Goal: Task Accomplishment & Management: Manage account settings

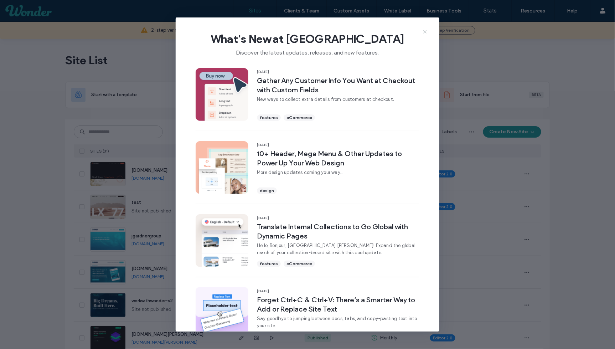
click at [424, 32] on use at bounding box center [424, 31] width 3 height 3
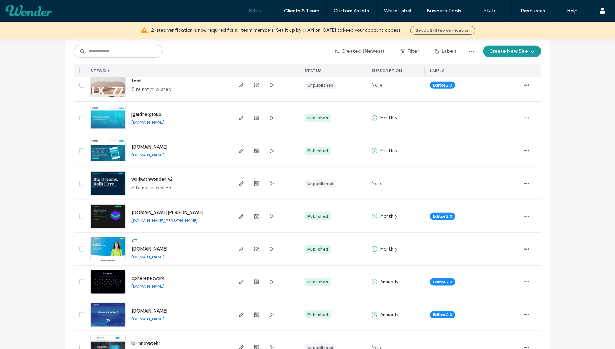
scroll to position [132, 0]
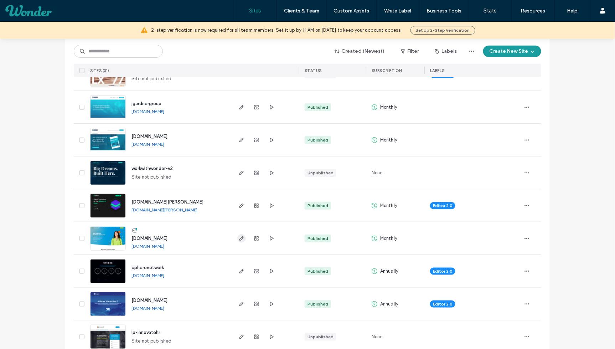
click at [241, 240] on icon "button" at bounding box center [242, 238] width 6 height 6
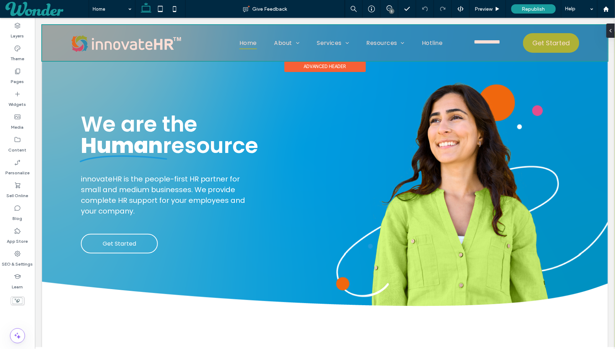
click at [285, 40] on div at bounding box center [324, 43] width 565 height 36
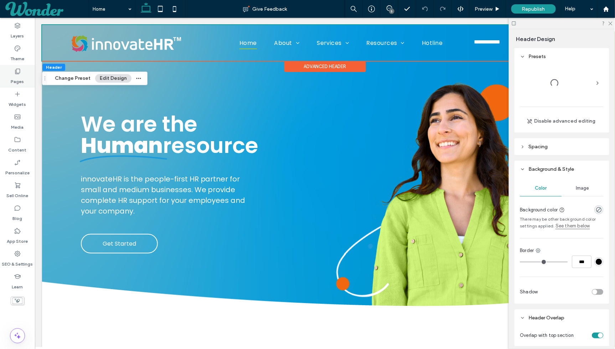
click at [19, 73] on icon at bounding box center [17, 71] width 7 height 7
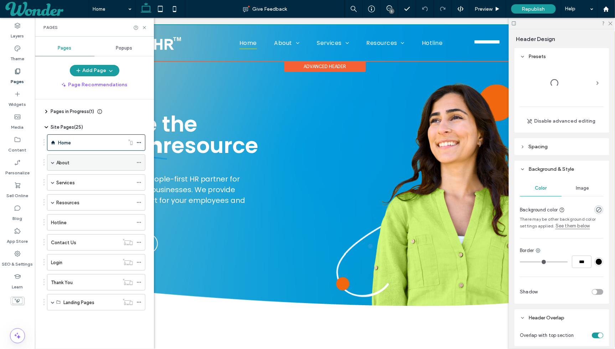
click at [84, 159] on div "About" at bounding box center [94, 162] width 77 height 7
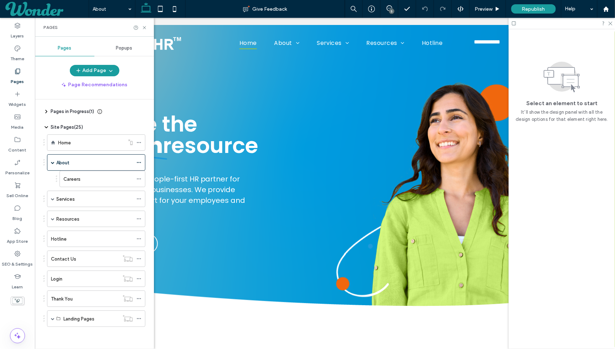
click at [171, 11] on div at bounding box center [307, 174] width 615 height 349
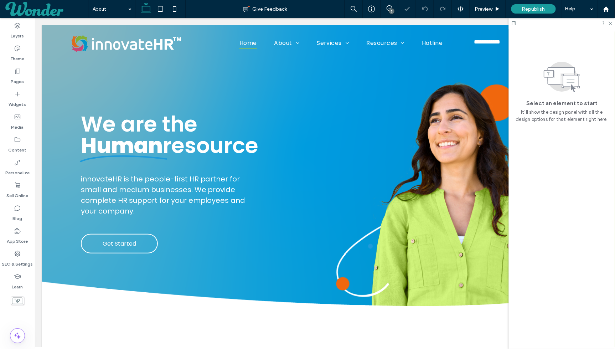
click at [171, 11] on icon at bounding box center [174, 9] width 14 height 14
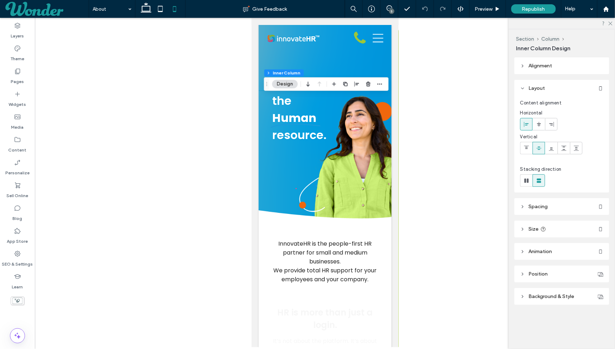
click at [526, 123] on use at bounding box center [526, 123] width 5 height 5
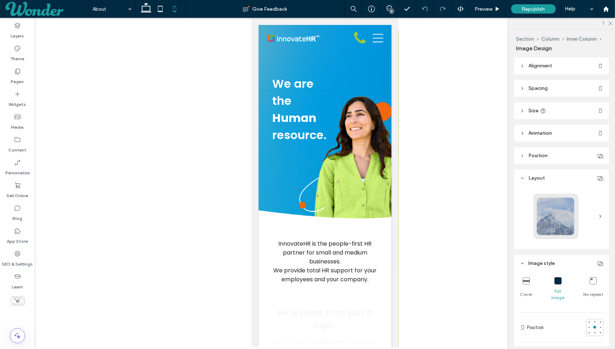
type input "**"
type input "****"
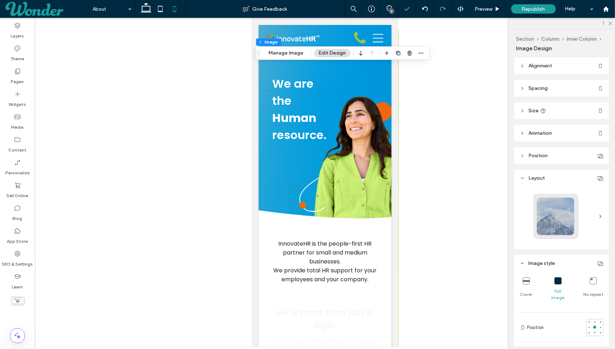
click at [521, 73] on header "Alignment" at bounding box center [561, 65] width 95 height 17
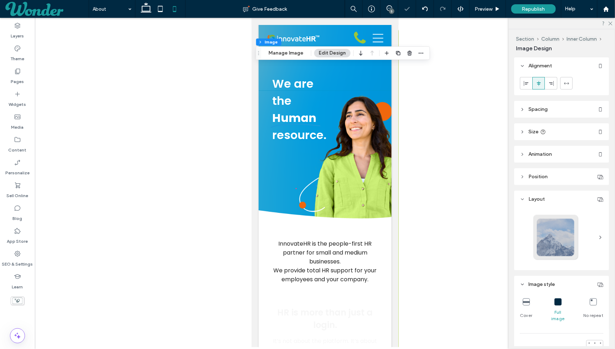
click at [521, 68] on icon at bounding box center [522, 65] width 5 height 5
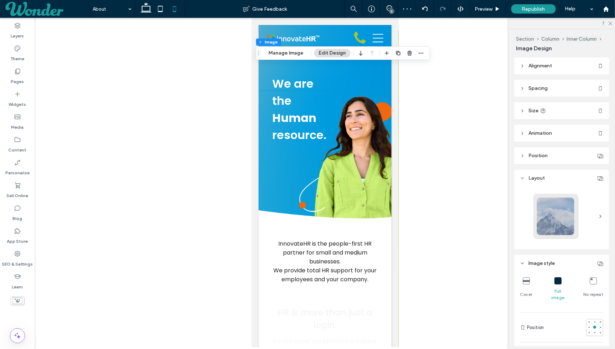
click at [523, 69] on header "Alignment" at bounding box center [561, 65] width 95 height 17
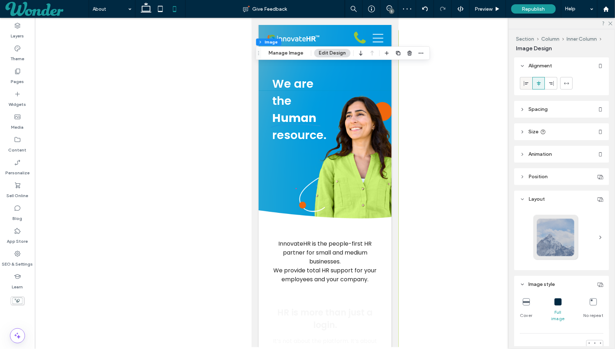
click at [523, 78] on div at bounding box center [526, 83] width 12 height 12
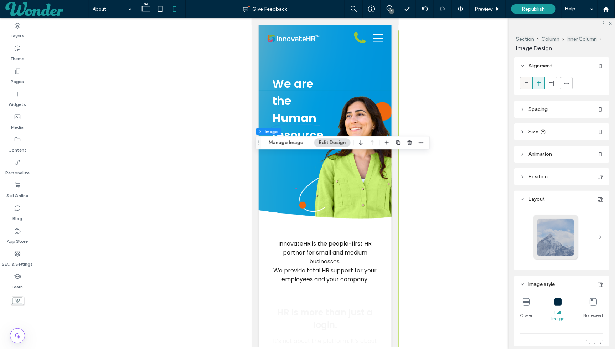
click at [526, 85] on icon at bounding box center [526, 83] width 6 height 6
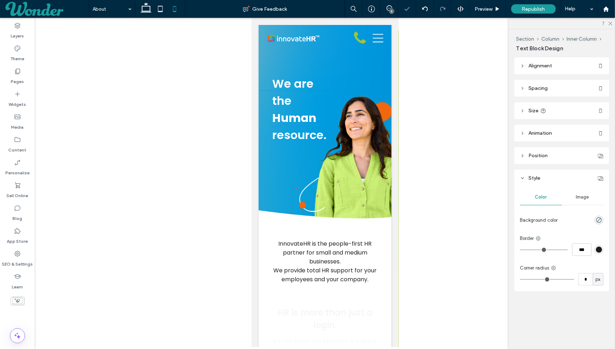
type input "***"
type input "**"
type input "****"
click at [532, 62] on header "Alignment" at bounding box center [561, 65] width 95 height 17
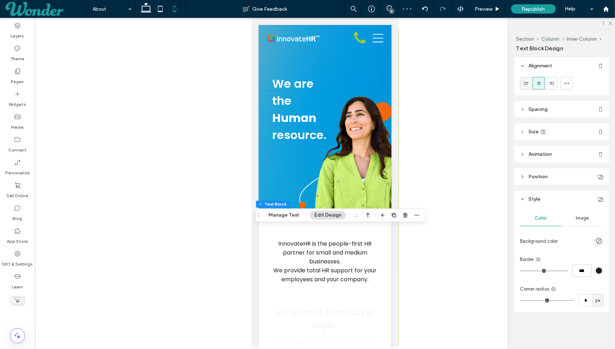
click at [525, 84] on use at bounding box center [526, 82] width 5 height 5
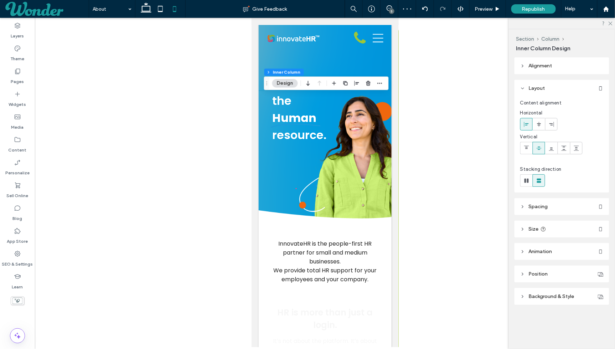
click at [526, 121] on span at bounding box center [526, 124] width 6 height 12
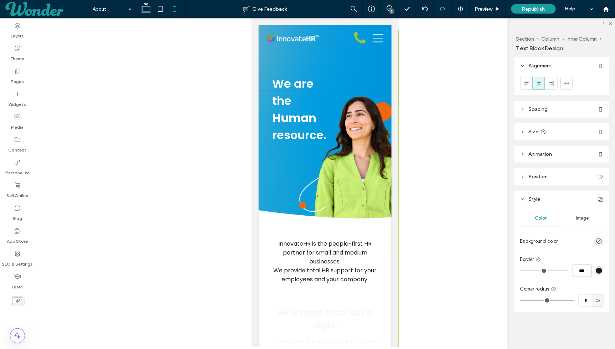
type input "***"
type input "**"
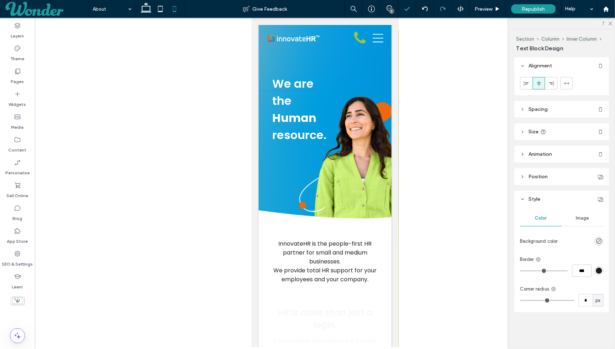
type input "****"
type input "**"
type input "****"
type input "***"
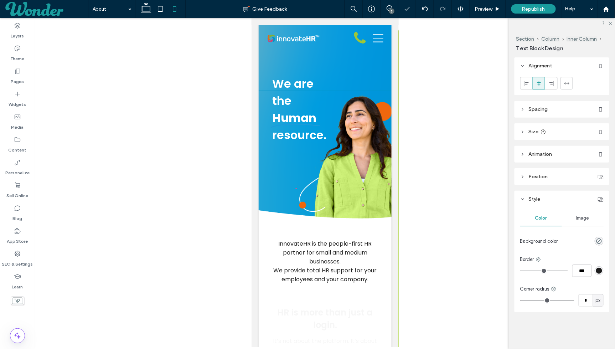
type input "**"
type input "****"
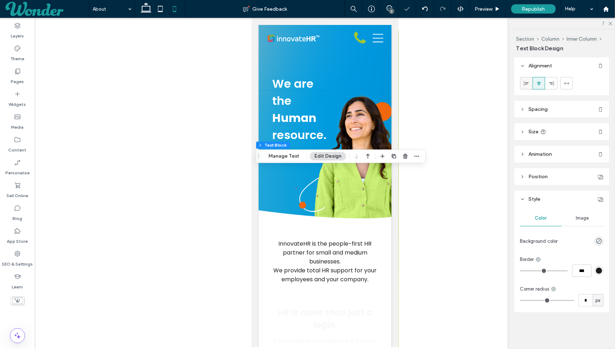
click at [526, 84] on use at bounding box center [526, 82] width 5 height 5
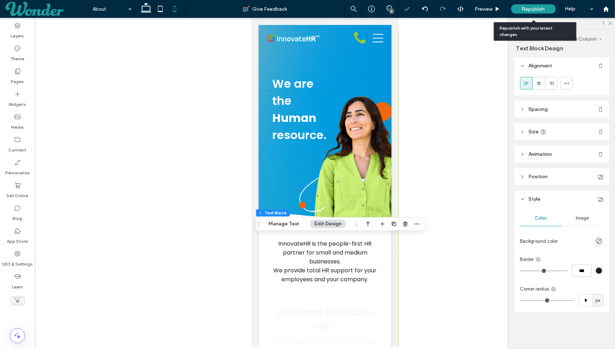
click at [522, 7] on span "Republish" at bounding box center [533, 9] width 23 height 6
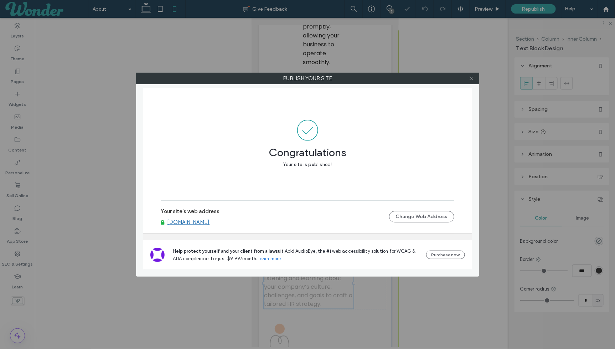
click at [470, 79] on icon at bounding box center [471, 77] width 5 height 5
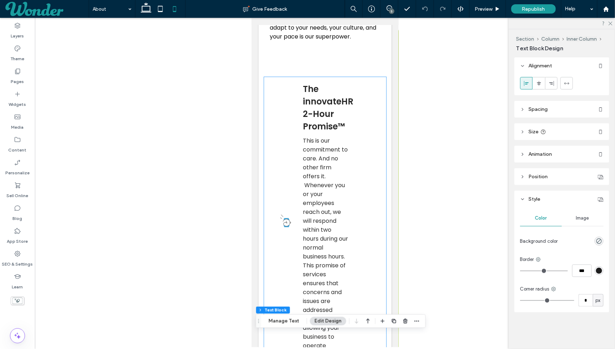
scroll to position [831, 0]
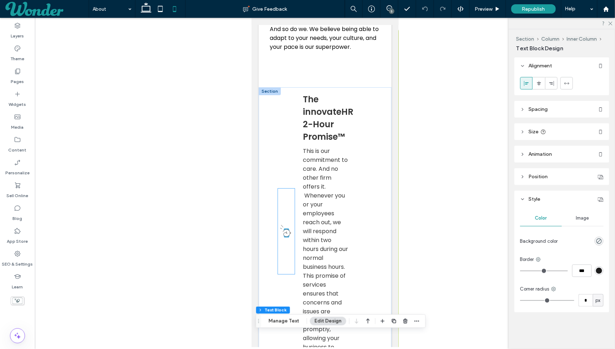
click at [287, 220] on img at bounding box center [285, 230] width 17 height 85
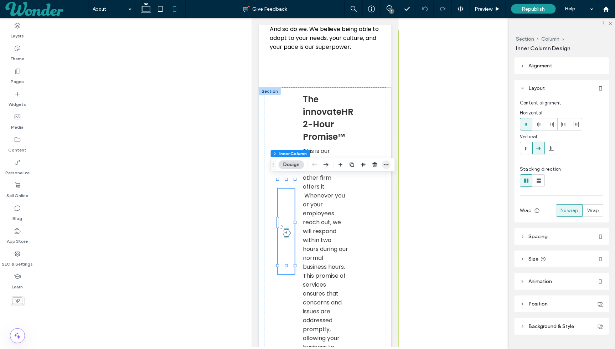
click at [385, 167] on icon "button" at bounding box center [386, 165] width 6 height 6
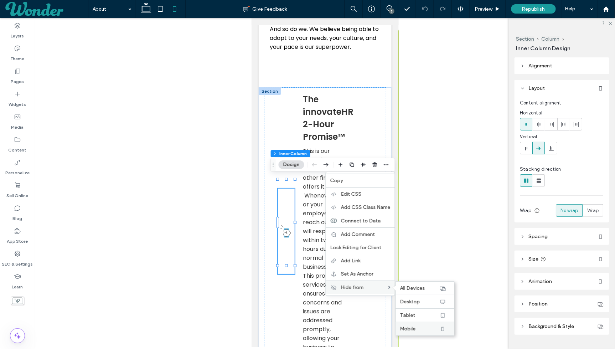
click at [421, 325] on label "Mobile" at bounding box center [419, 328] width 39 height 6
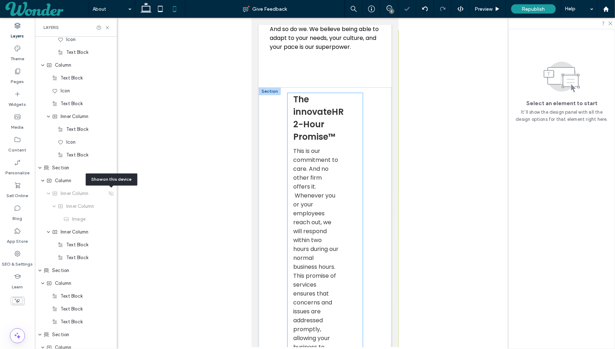
scroll to position [606, 0]
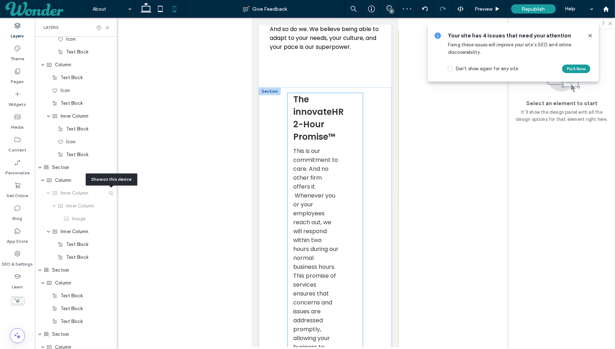
click at [290, 111] on div "The innovateHR 2-Hour Promise™ This is our commitment to care. And no other fir…" at bounding box center [324, 231] width 75 height 276
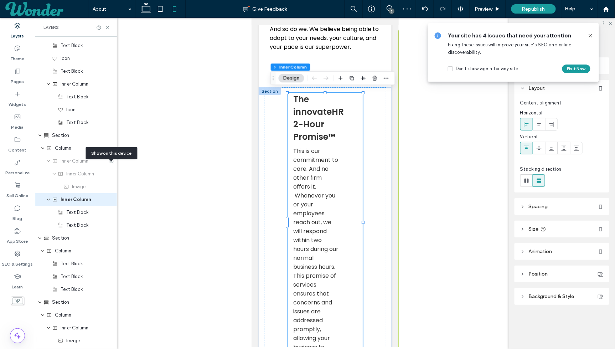
scroll to position [645, 0]
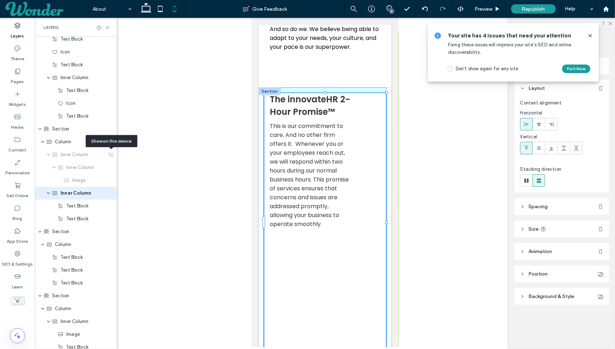
drag, startPoint x: 363, startPoint y: 219, endPoint x: 396, endPoint y: 218, distance: 33.8
type input "***"
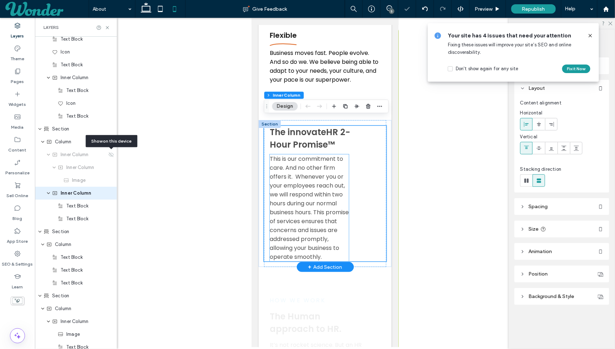
scroll to position [797, 0]
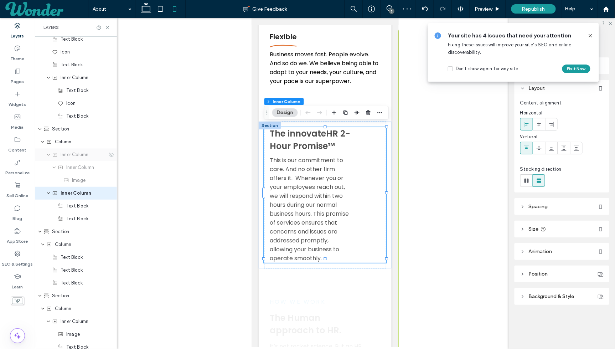
click at [109, 158] on div "Inner Column" at bounding box center [76, 154] width 82 height 13
click at [99, 182] on div "Image" at bounding box center [87, 180] width 49 height 7
click at [422, 9] on icon at bounding box center [425, 9] width 6 height 6
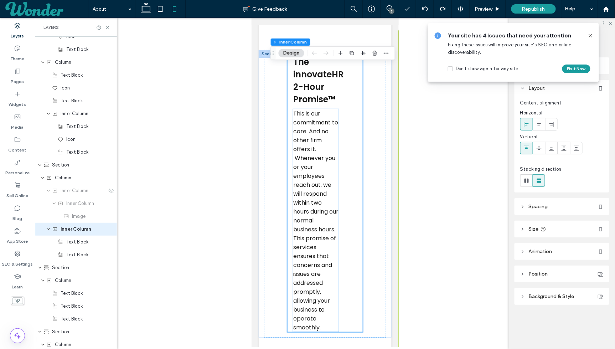
scroll to position [645, 0]
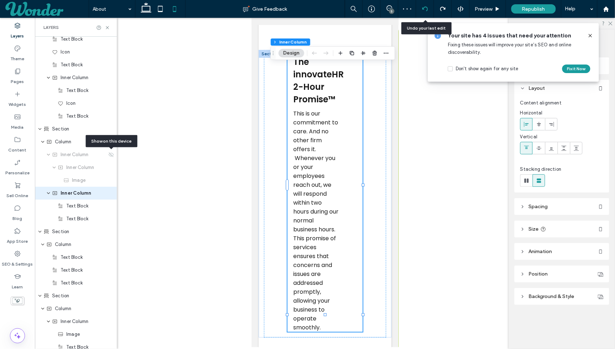
click at [427, 8] on use at bounding box center [425, 8] width 6 height 5
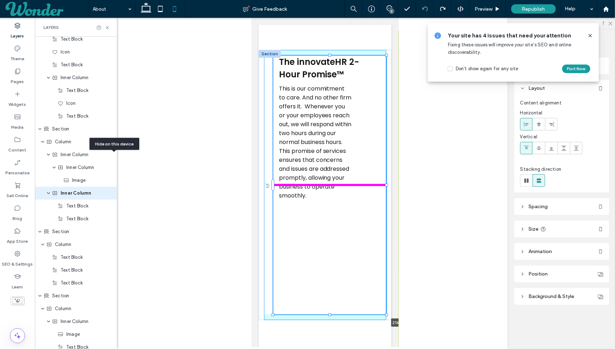
drag, startPoint x: 372, startPoint y: 181, endPoint x: 478, endPoint y: 195, distance: 106.6
type input "**"
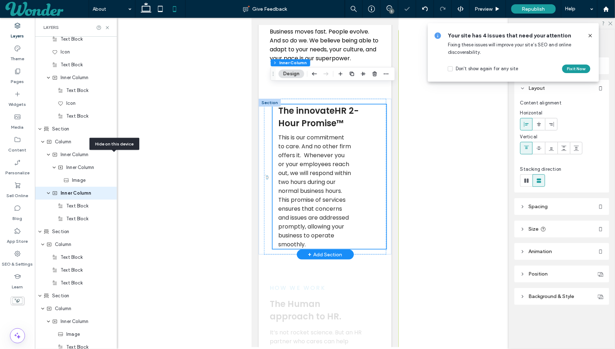
scroll to position [815, 0]
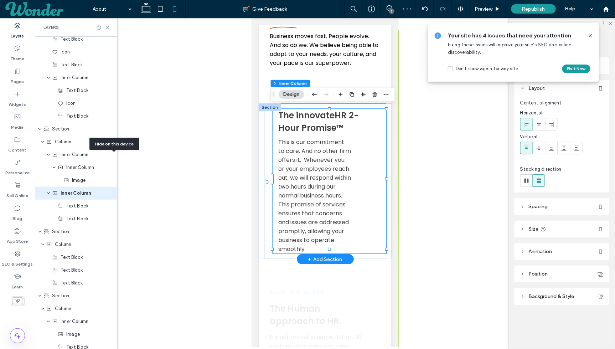
click at [266, 126] on div "The innovateHR 2-Hour Promise™ This is our commitment to care. And no other fir…" at bounding box center [325, 181] width 122 height 156
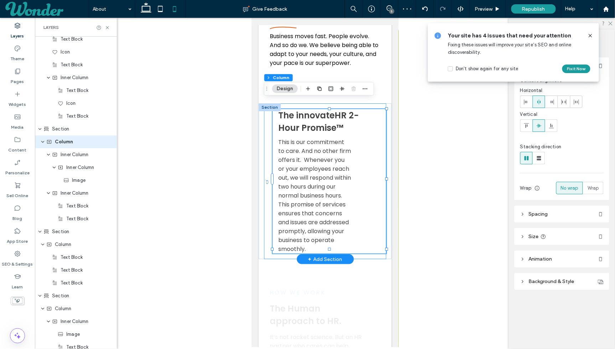
type input "**"
type input "****"
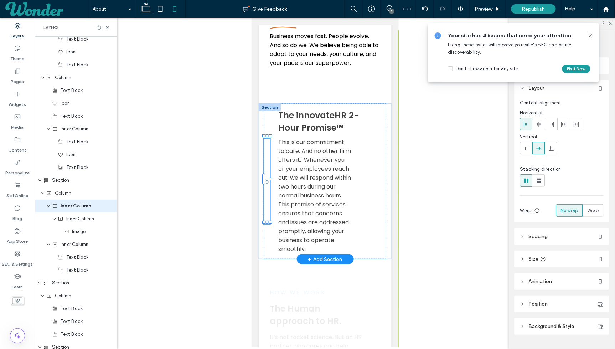
scroll to position [606, 0]
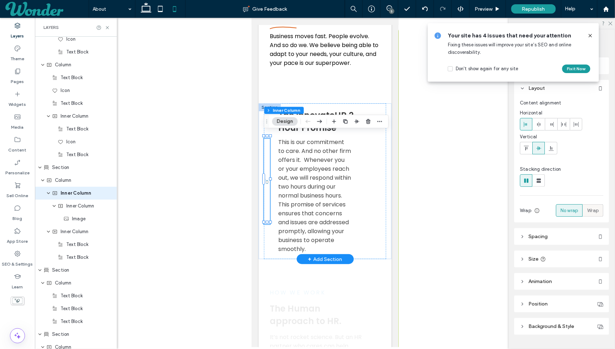
click at [595, 207] on span "Wrap" at bounding box center [592, 210] width 11 height 7
click at [573, 207] on span "No wrap" at bounding box center [569, 210] width 17 height 7
click at [379, 120] on icon "button" at bounding box center [380, 122] width 6 height 6
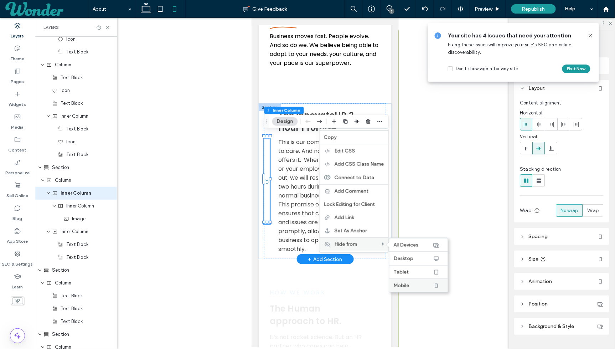
click at [410, 282] on label "Mobile" at bounding box center [412, 285] width 39 height 6
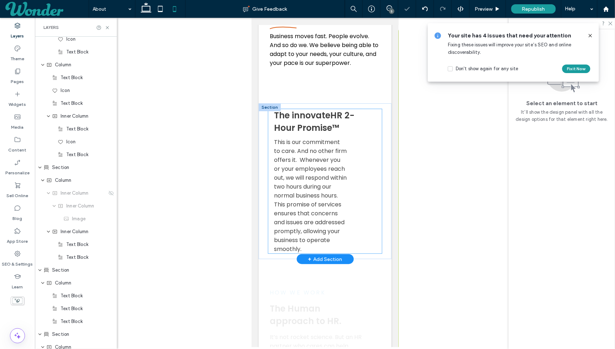
click at [340, 179] on p "This is our commitment to care. And no other firm offers it. Whenever you or yo…" at bounding box center [309, 195] width 73 height 116
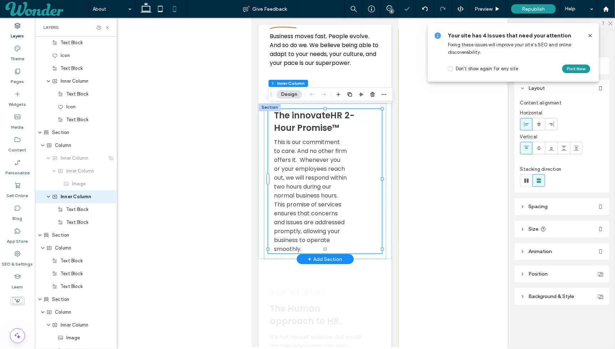
scroll to position [645, 0]
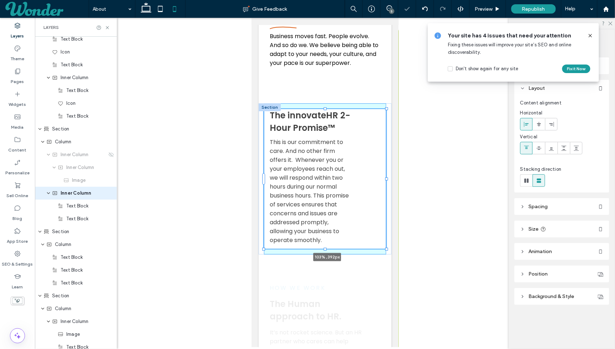
drag, startPoint x: 382, startPoint y: 175, endPoint x: 395, endPoint y: 175, distance: 13.2
type input "***"
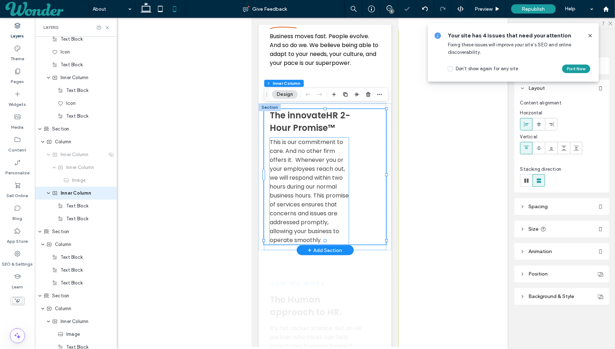
click at [342, 186] on p "This is our commitment to care. And no other firm offers it. Whenever you or yo…" at bounding box center [308, 190] width 79 height 107
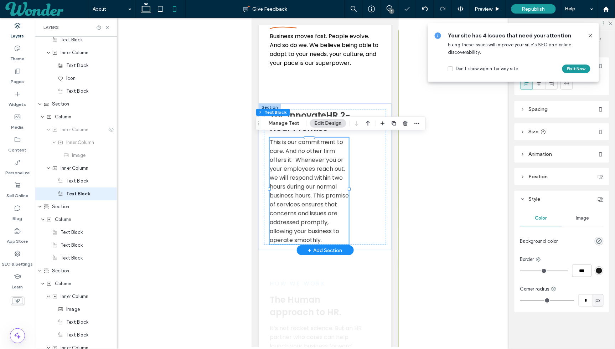
scroll to position [671, 0]
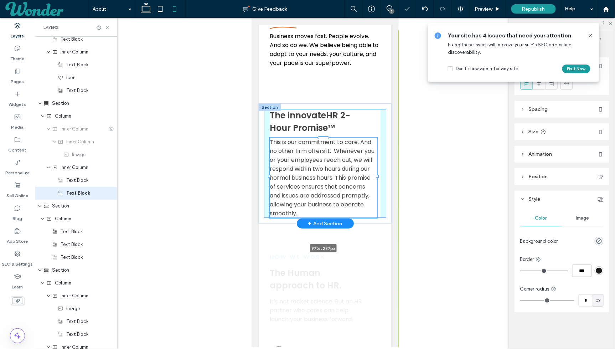
drag, startPoint x: 348, startPoint y: 186, endPoint x: 376, endPoint y: 186, distance: 28.1
click at [376, 186] on div "The innovateHR 2-Hour Promise™ This is our commitment to care. And no other fir…" at bounding box center [324, 163] width 133 height 120
type input "**"
type input "****"
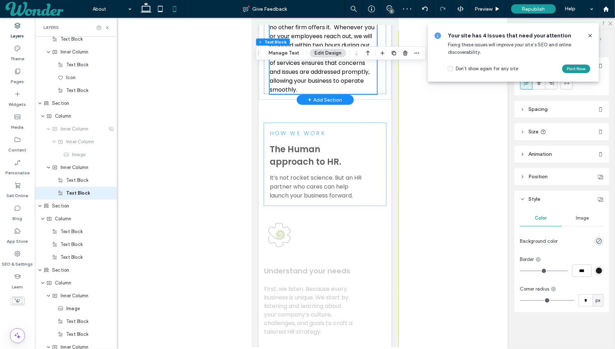
scroll to position [967, 0]
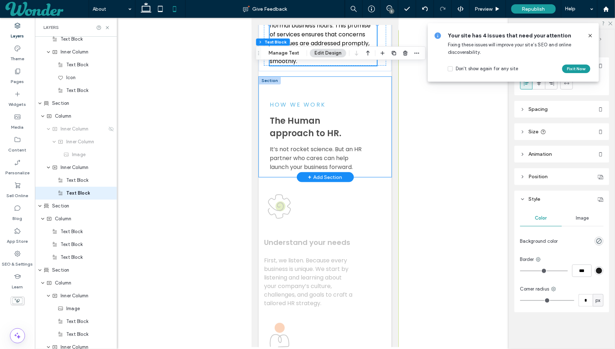
click at [363, 77] on div "HOW WE WORK The Human approach to HR. It’s not rocket science. But an HR partne…" at bounding box center [324, 126] width 133 height 100
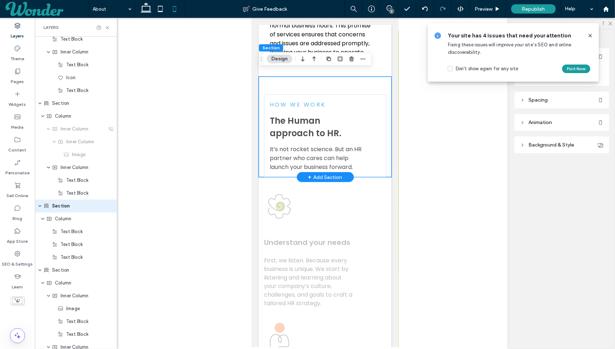
scroll to position [683, 0]
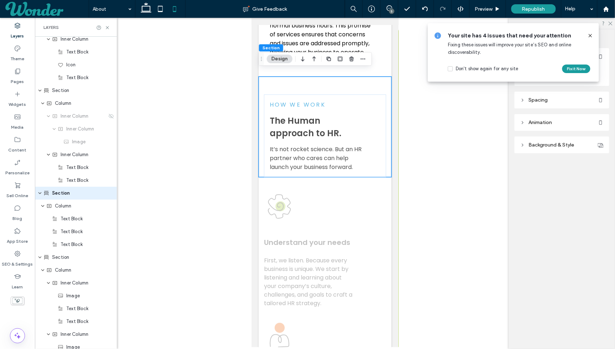
click at [548, 122] on span "Animation" at bounding box center [540, 122] width 24 height 6
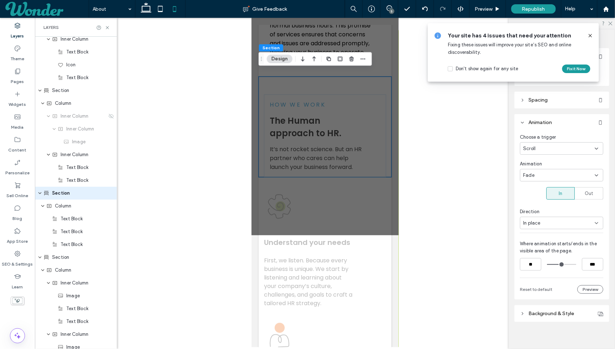
type input "***"
drag, startPoint x: 573, startPoint y: 262, endPoint x: 558, endPoint y: 264, distance: 15.0
click at [558, 264] on input "range" at bounding box center [561, 264] width 29 height 0
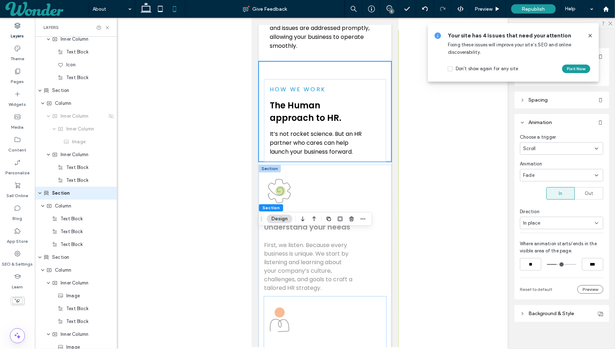
scroll to position [1030, 0]
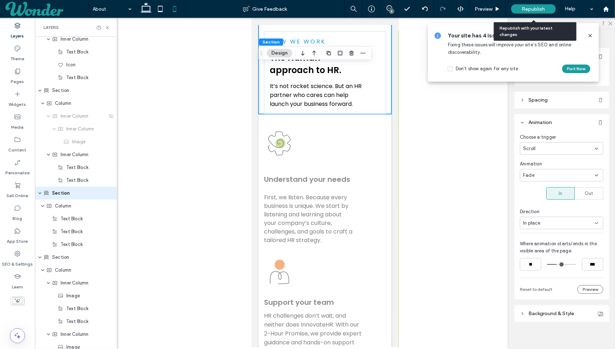
click at [546, 7] on div "Republish" at bounding box center [533, 8] width 45 height 9
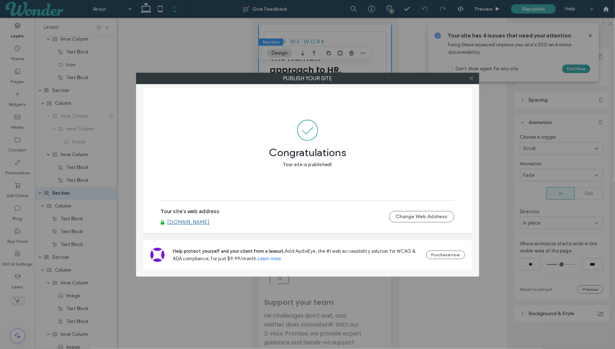
click at [472, 76] on icon at bounding box center [471, 77] width 5 height 5
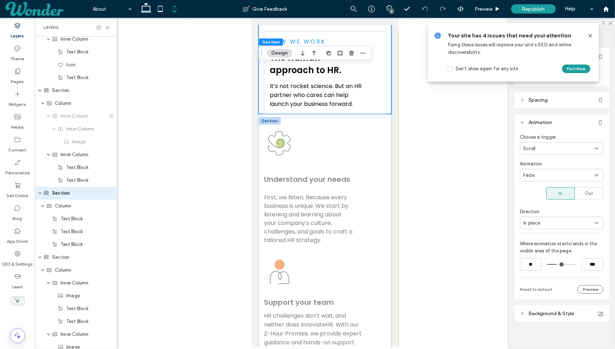
click at [265, 116] on div at bounding box center [269, 120] width 22 height 8
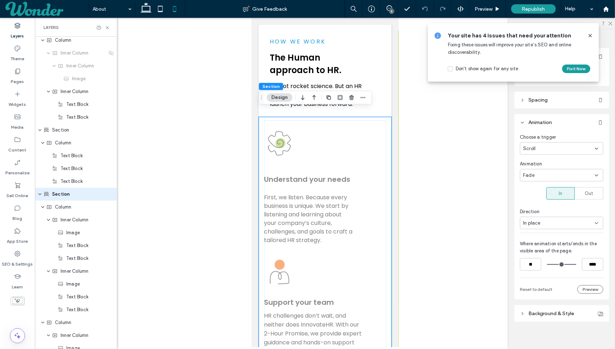
scroll to position [747, 0]
click at [588, 35] on icon at bounding box center [590, 36] width 6 height 6
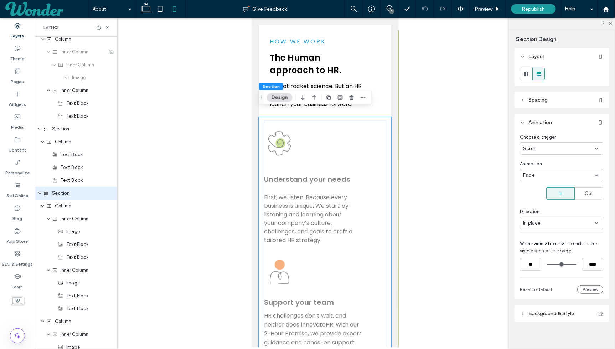
click at [540, 96] on header "Spacing" at bounding box center [561, 100] width 95 height 17
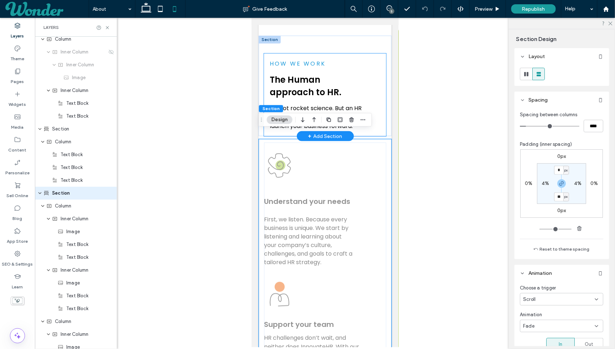
scroll to position [941, 0]
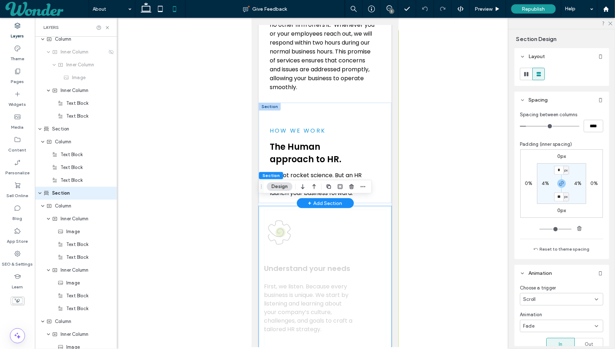
click at [272, 102] on div at bounding box center [269, 106] width 22 height 8
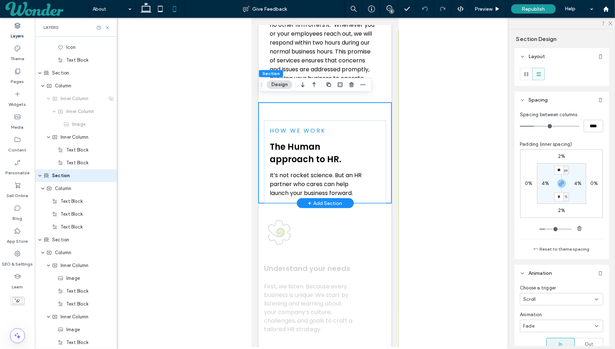
scroll to position [683, 0]
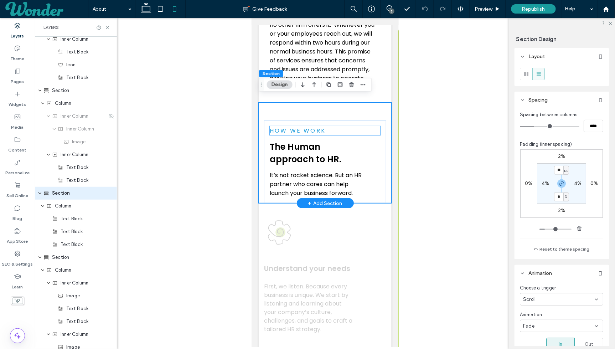
click at [277, 120] on div "HOW WE WORK The Human approach to HR. It’s not rocket science. But an HR partne…" at bounding box center [325, 161] width 122 height 83
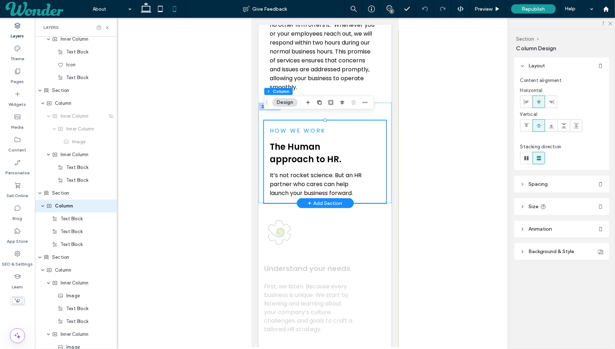
scroll to position [696, 0]
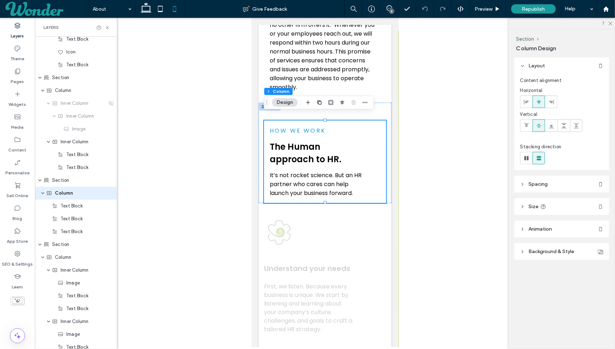
click at [531, 187] on header "Spacing" at bounding box center [561, 184] width 95 height 17
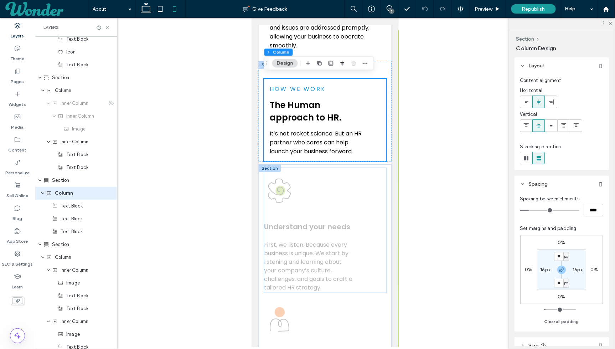
scroll to position [999, 0]
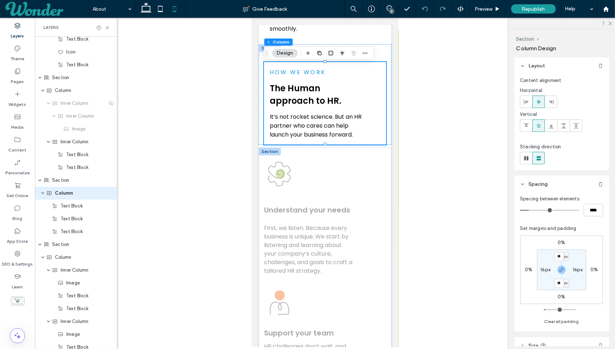
click at [260, 147] on div at bounding box center [269, 151] width 22 height 8
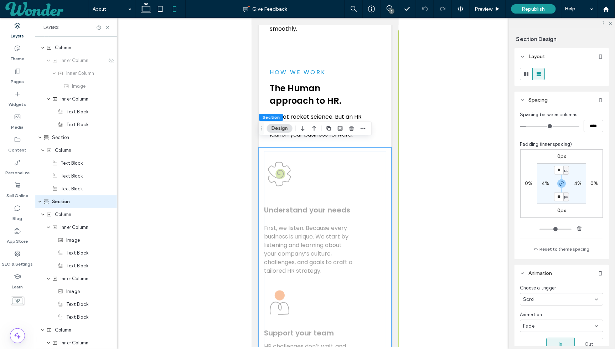
scroll to position [747, 0]
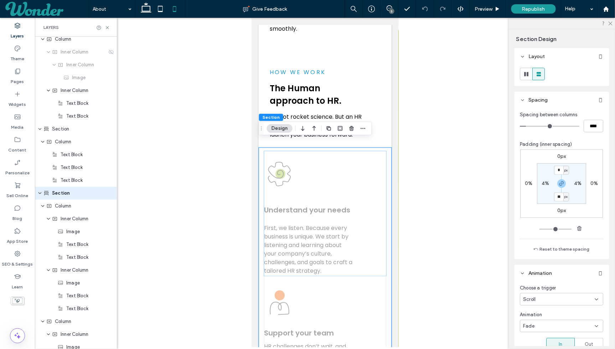
click at [281, 151] on img at bounding box center [279, 173] width 31 height 45
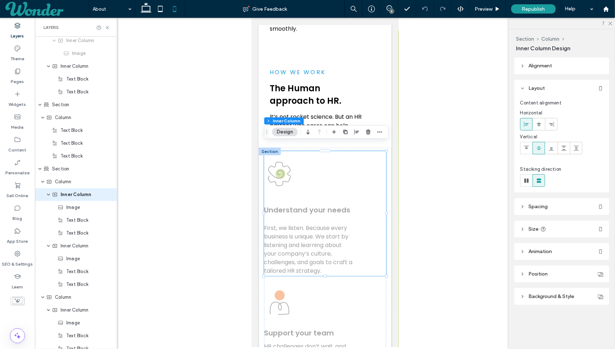
scroll to position [773, 0]
click at [546, 210] on header "Spacing" at bounding box center [561, 206] width 95 height 17
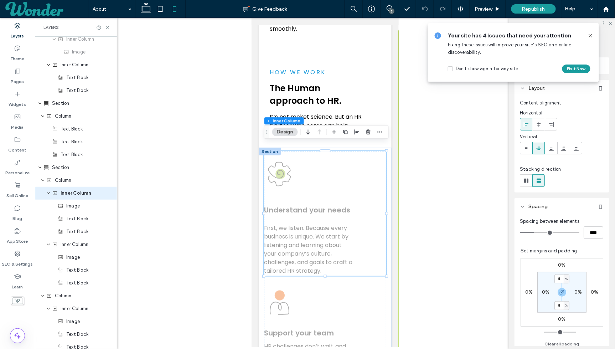
click at [549, 290] on label "0%" at bounding box center [545, 292] width 7 height 6
click at [549, 292] on span "%" at bounding box center [550, 291] width 2 height 7
click at [548, 301] on span "px" at bounding box center [548, 302] width 5 height 7
click at [543, 291] on input "*" at bounding box center [542, 291] width 9 height 9
type input "**"
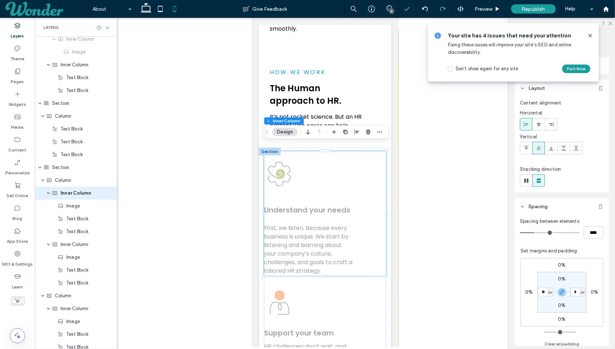
type input "**"
click at [573, 293] on input "**" at bounding box center [574, 291] width 9 height 9
type input "**"
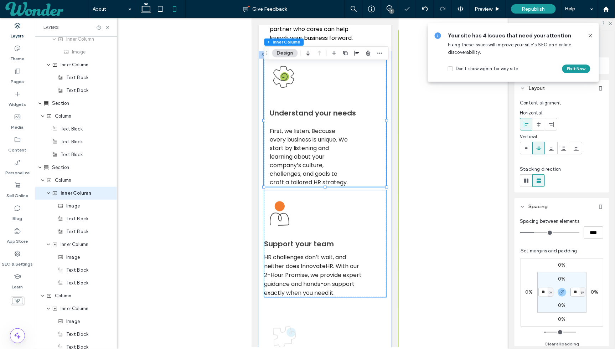
scroll to position [1060, 0]
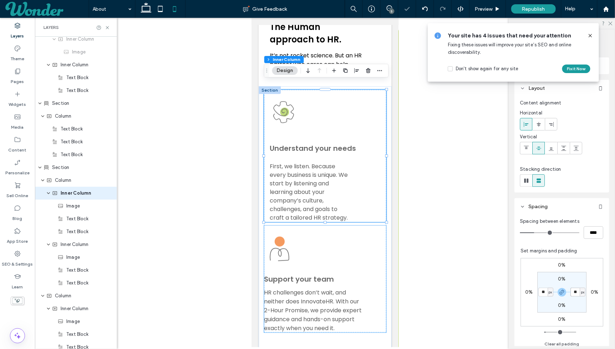
click at [272, 225] on img at bounding box center [279, 247] width 31 height 45
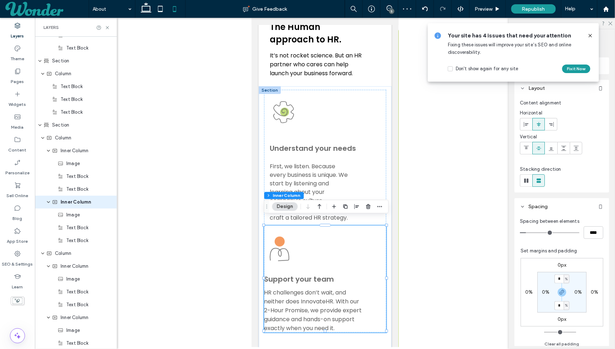
scroll to position [824, 0]
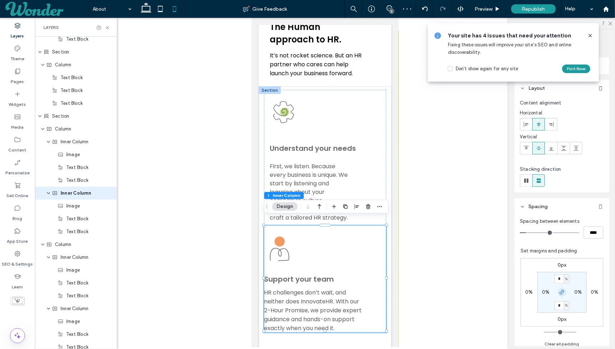
click at [559, 289] on icon "button" at bounding box center [562, 292] width 6 height 6
click at [563, 292] on icon "button" at bounding box center [562, 292] width 6 height 6
click at [550, 291] on div "0%" at bounding box center [546, 292] width 16 height 6
click at [547, 291] on label "0%" at bounding box center [545, 292] width 7 height 6
click at [547, 293] on input "*" at bounding box center [542, 291] width 9 height 9
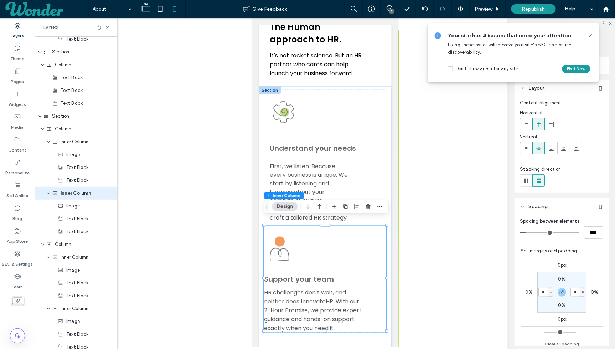
click at [551, 293] on span "%" at bounding box center [550, 291] width 2 height 7
click at [551, 299] on div "px" at bounding box center [548, 302] width 10 height 12
click at [546, 293] on input "*" at bounding box center [542, 291] width 9 height 9
type input "**"
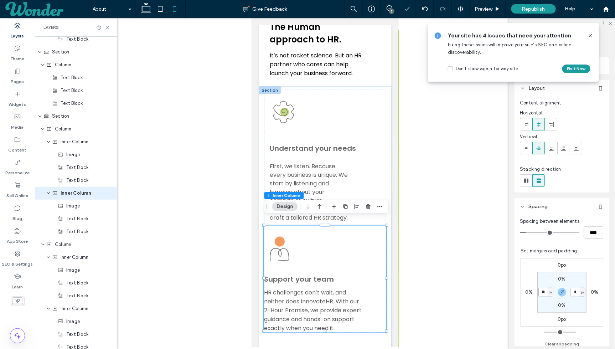
type input "**"
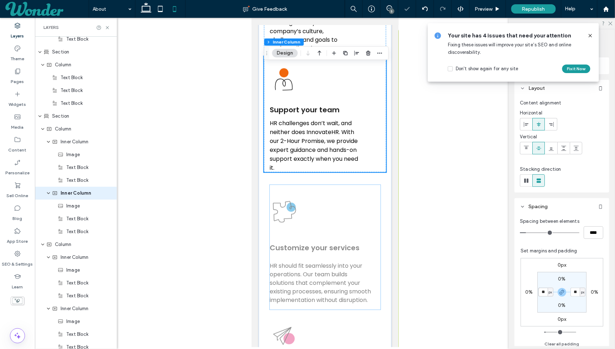
scroll to position [1241, 0]
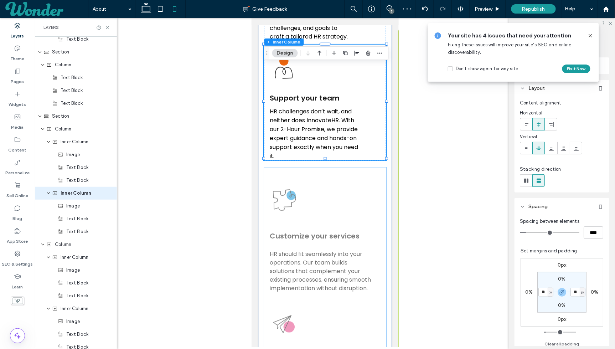
click at [265, 167] on div "Customize your services HR should fit seamlessly into your operations. Our team…" at bounding box center [325, 299] width 122 height 264
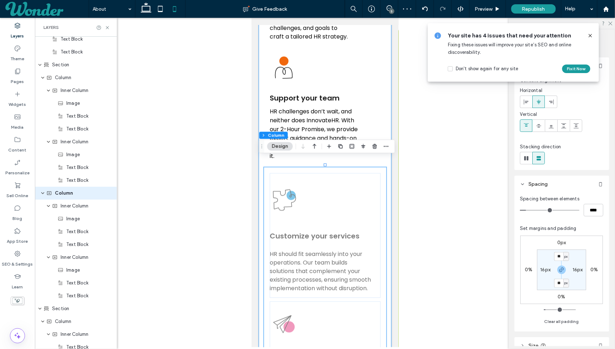
click at [258, 161] on div "Understand your needs First, we listen. Because every business is unique. We st…" at bounding box center [324, 177] width 133 height 544
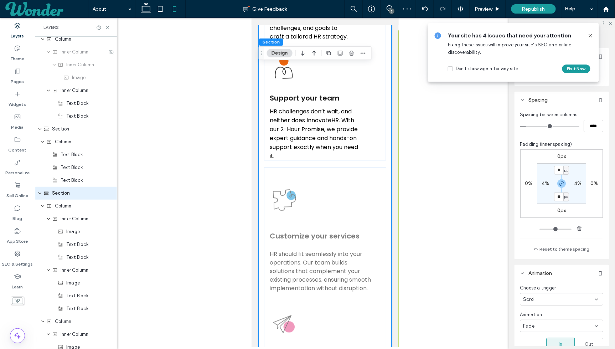
click at [268, 167] on div "Customize your services HR should fit seamlessly into your operations. Our team…" at bounding box center [325, 299] width 122 height 264
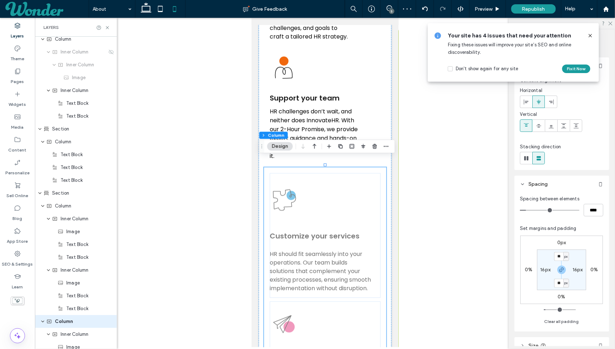
type input "**"
type input "****"
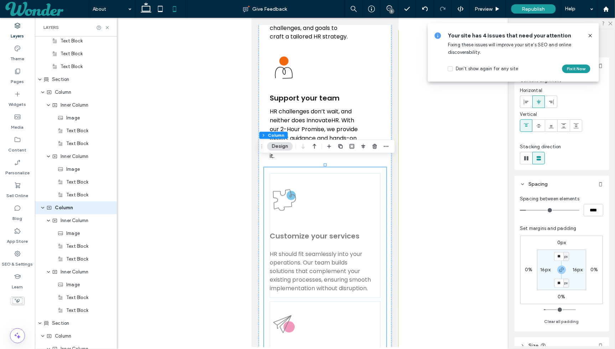
scroll to position [876, 0]
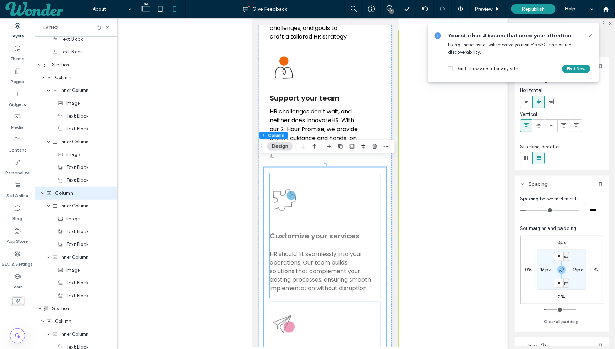
click at [293, 177] on img at bounding box center [283, 199] width 28 height 45
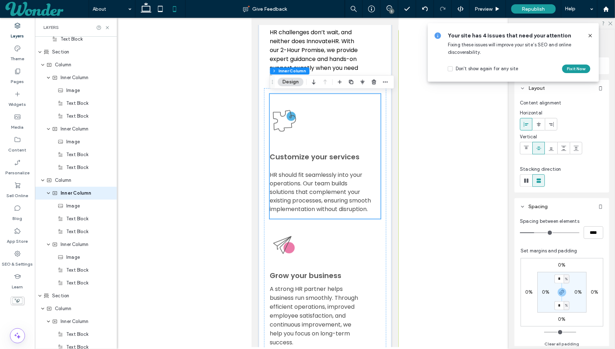
scroll to position [1333, 0]
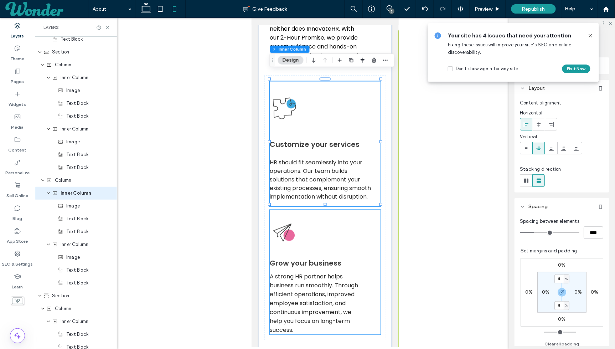
click at [278, 211] on img at bounding box center [283, 231] width 28 height 45
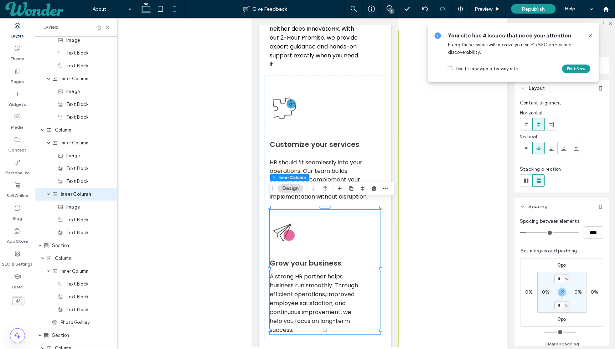
scroll to position [940, 0]
click at [547, 291] on label "0%" at bounding box center [545, 292] width 7 height 6
click at [383, 217] on div "Customize your services HR should fit seamlessly into your operations. Our team…" at bounding box center [325, 207] width 122 height 264
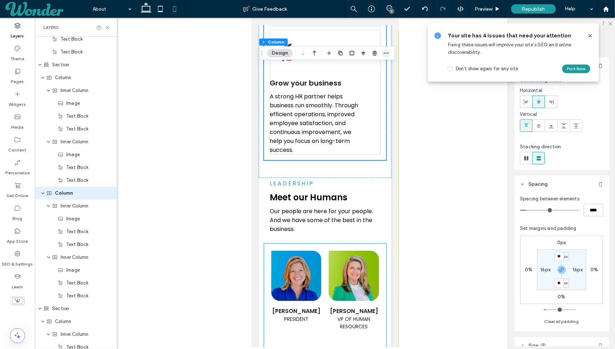
scroll to position [1513, 0]
click at [267, 177] on div at bounding box center [269, 181] width 22 height 8
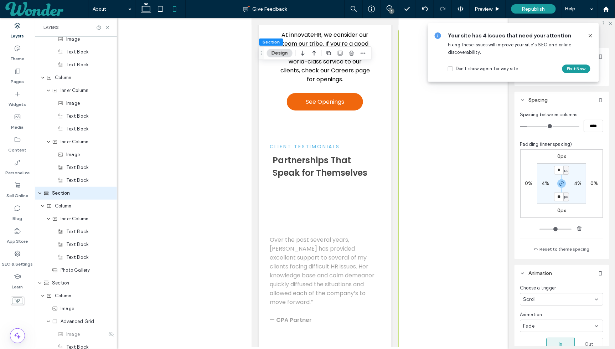
scroll to position [2153, 0]
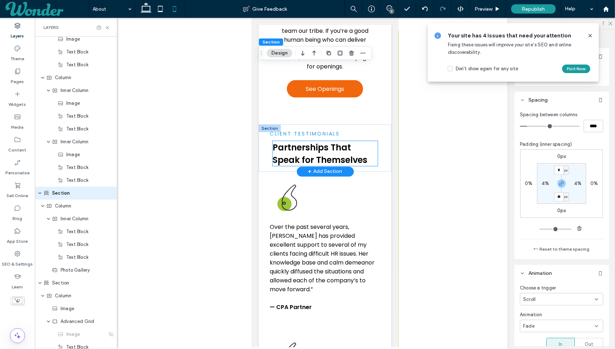
click at [273, 141] on span "Partnerships That Speak for Themselves" at bounding box center [319, 153] width 95 height 24
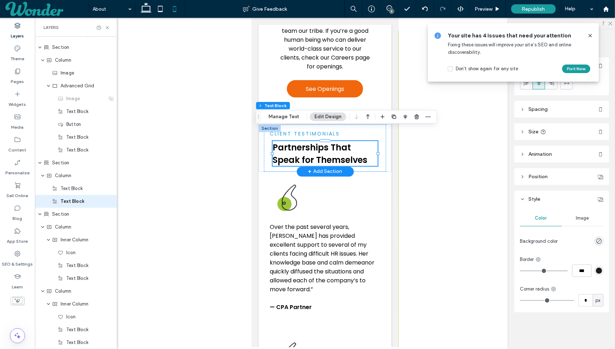
scroll to position [1235, 0]
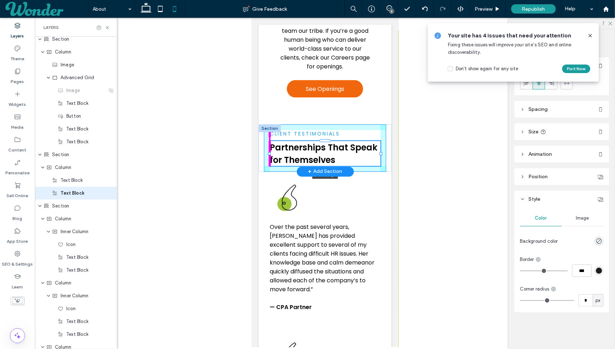
click at [269, 152] on div at bounding box center [268, 153] width 3 height 3
type input "***"
type input "****"
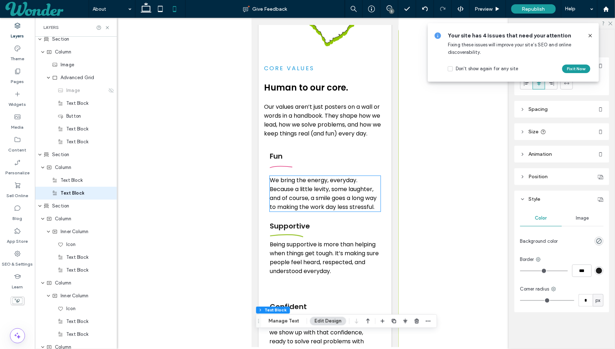
scroll to position [439, 0]
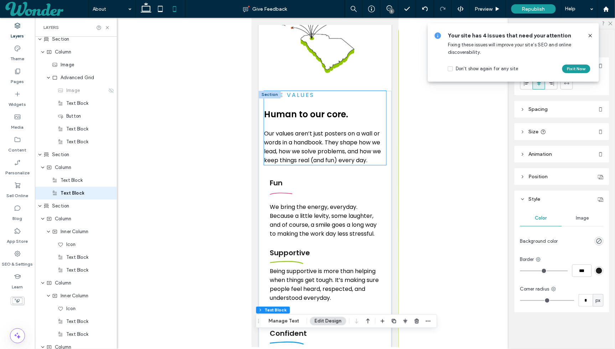
click at [271, 100] on div "CORE VALUES Human to our core. Our values aren’t just posters on a wall or word…" at bounding box center [325, 127] width 122 height 74
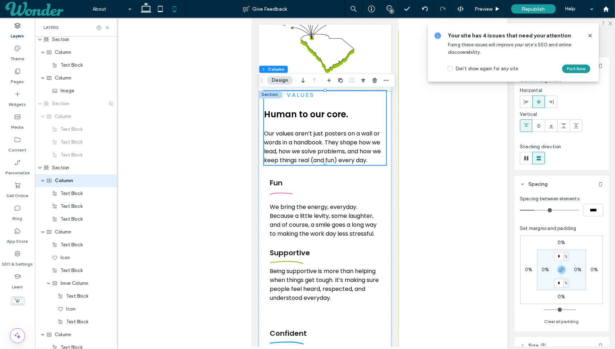
scroll to position [324, 0]
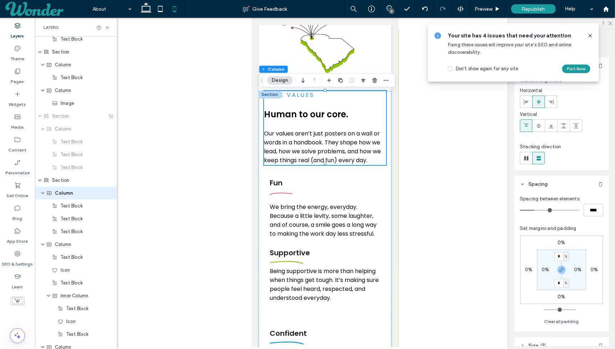
click at [542, 267] on label "0%" at bounding box center [545, 269] width 7 height 6
type input "*"
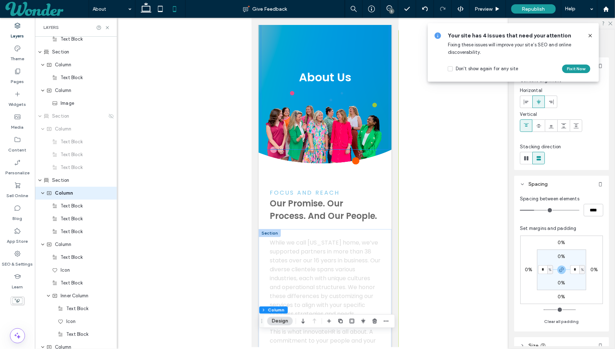
scroll to position [0, 0]
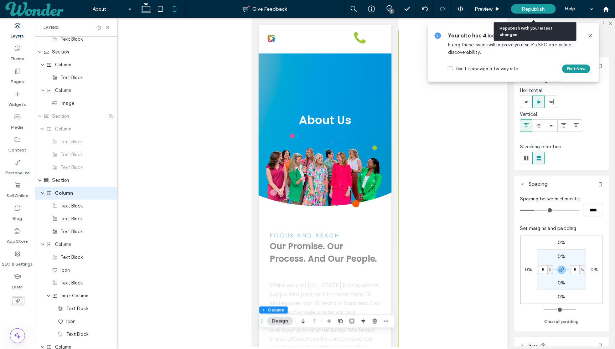
click at [518, 11] on div "Republish" at bounding box center [533, 8] width 45 height 9
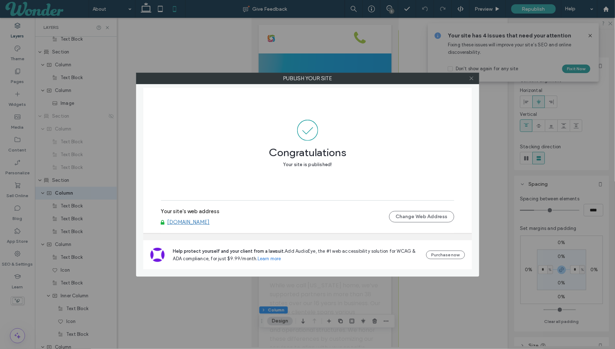
click at [472, 79] on icon at bounding box center [471, 77] width 5 height 5
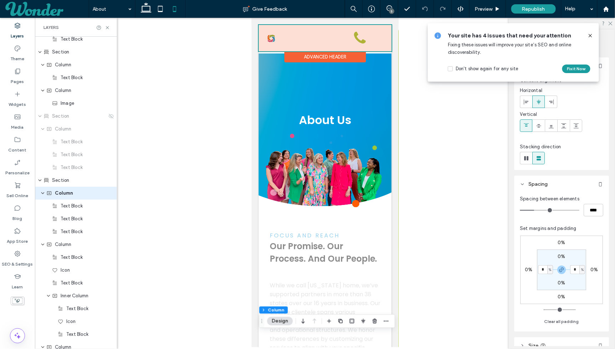
click at [322, 55] on div "Advanced Header" at bounding box center [325, 56] width 82 height 11
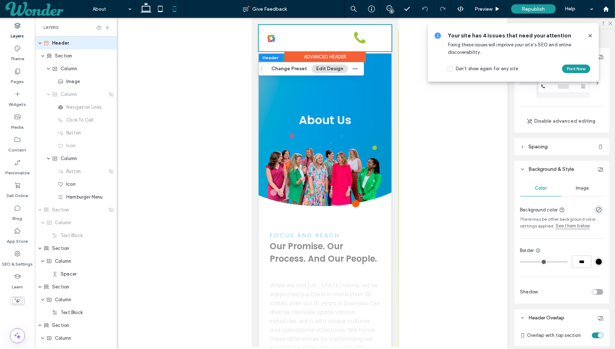
click at [589, 38] on icon at bounding box center [590, 36] width 6 height 6
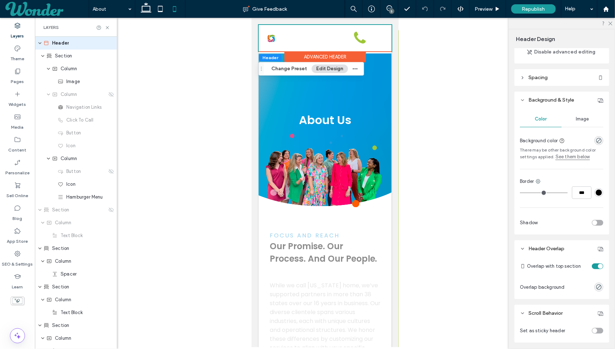
scroll to position [93, 0]
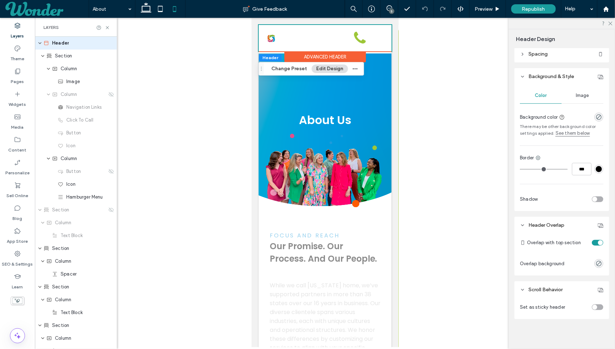
click at [599, 240] on div "toggle" at bounding box center [600, 242] width 5 height 5
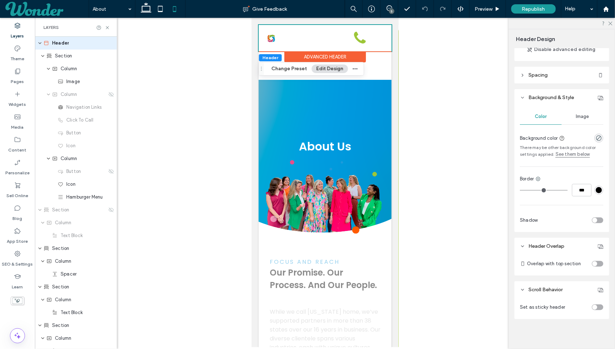
click at [599, 240] on header "Header Overlap" at bounding box center [561, 246] width 95 height 17
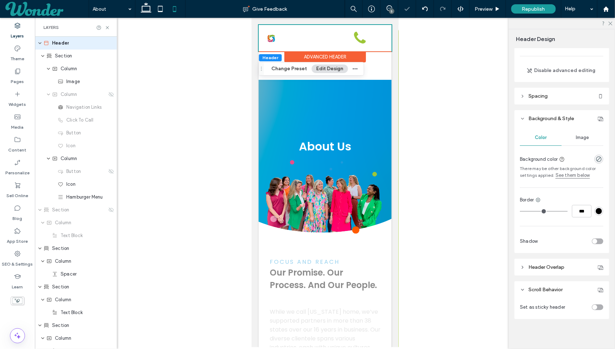
click at [599, 241] on div "toggle" at bounding box center [597, 241] width 11 height 6
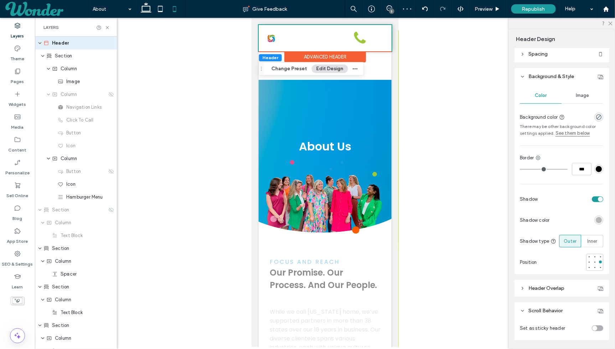
click at [598, 197] on div "toggle" at bounding box center [600, 199] width 5 height 5
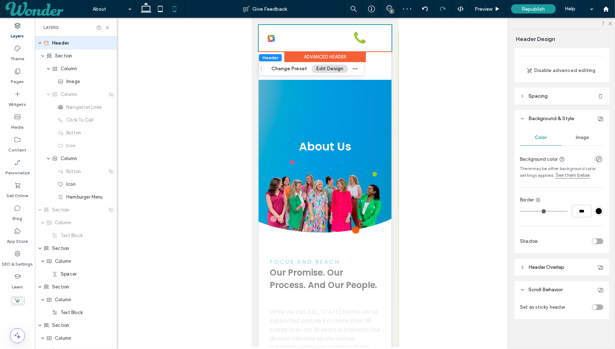
click at [582, 264] on header "Header Overlap" at bounding box center [561, 267] width 95 height 17
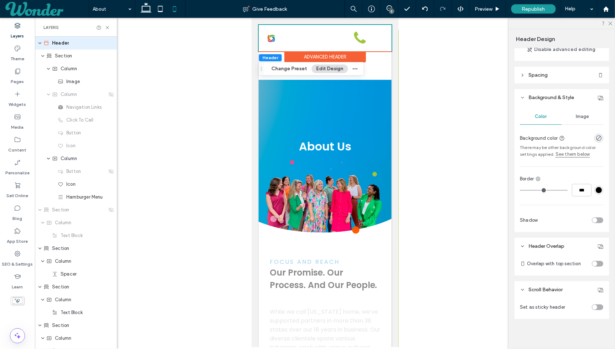
click at [596, 261] on div "toggle" at bounding box center [597, 264] width 11 height 6
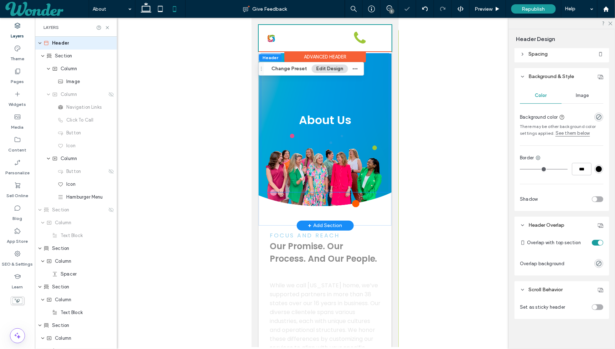
click at [371, 78] on div "About Us" at bounding box center [324, 122] width 127 height 139
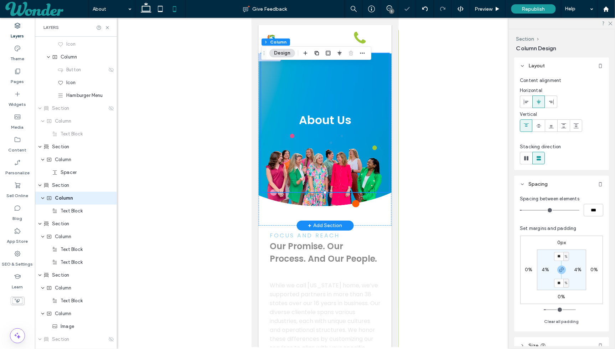
scroll to position [107, 0]
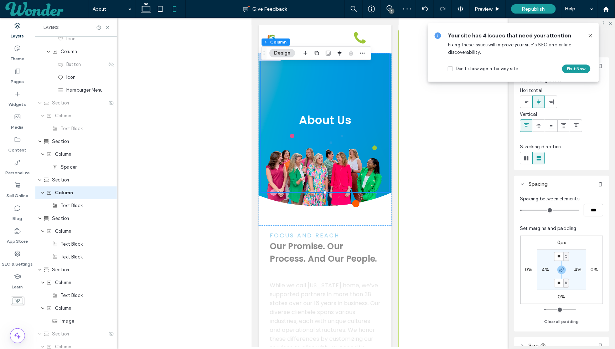
click at [587, 36] on div at bounding box center [587, 36] width 11 height 8
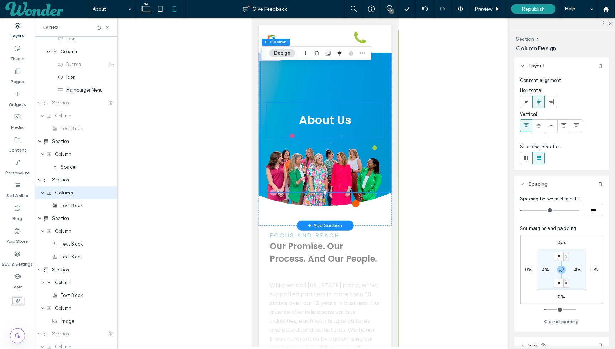
click at [374, 129] on div "About Us" at bounding box center [324, 119] width 117 height 35
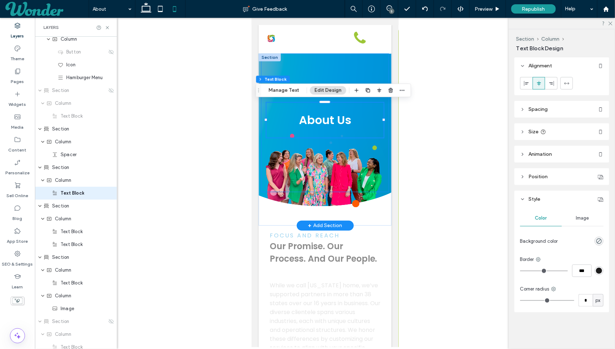
click at [379, 146] on div "About Us" at bounding box center [324, 122] width 127 height 139
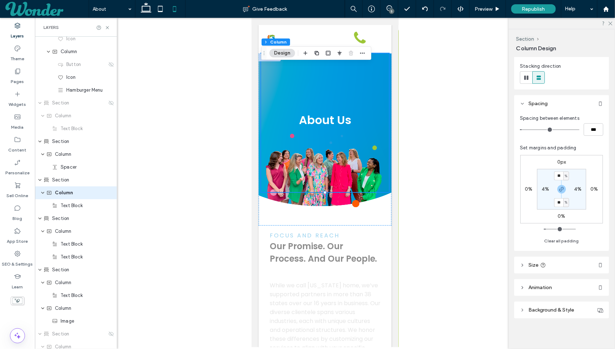
scroll to position [0, 0]
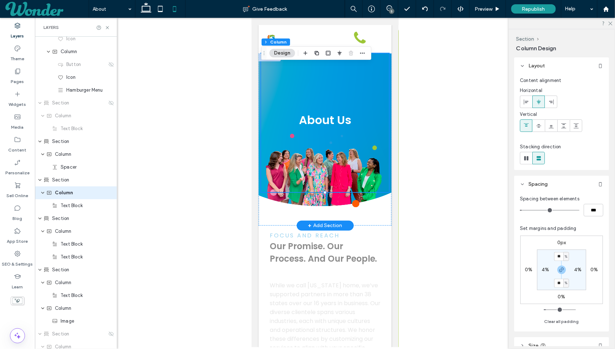
click at [363, 100] on div "About Us" at bounding box center [324, 122] width 127 height 139
click at [283, 53] on button "Design" at bounding box center [282, 53] width 26 height 9
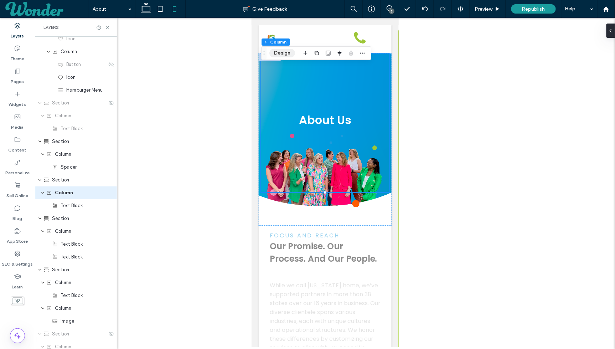
click at [283, 53] on button "Design" at bounding box center [282, 53] width 26 height 9
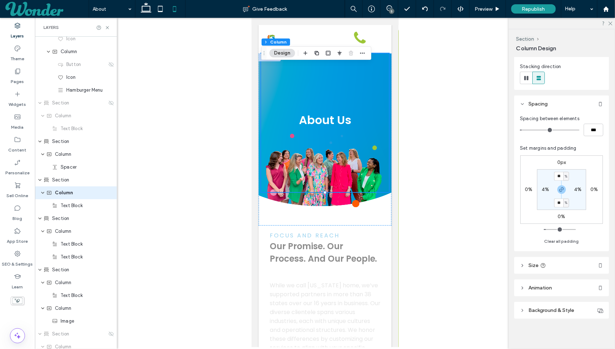
scroll to position [80, 0]
click at [375, 86] on div "About Us" at bounding box center [324, 122] width 127 height 139
click at [386, 107] on div "About Us" at bounding box center [324, 122] width 127 height 139
click at [387, 208] on div "About Us" at bounding box center [324, 139] width 133 height 172
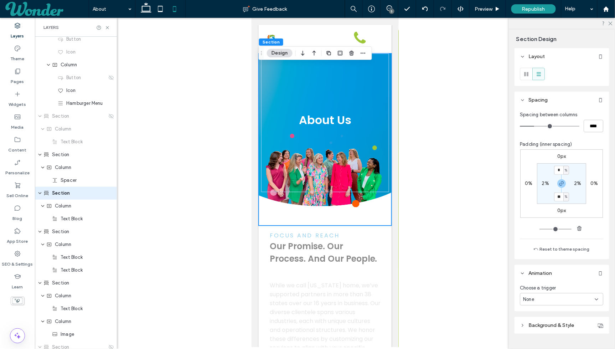
scroll to position [15, 0]
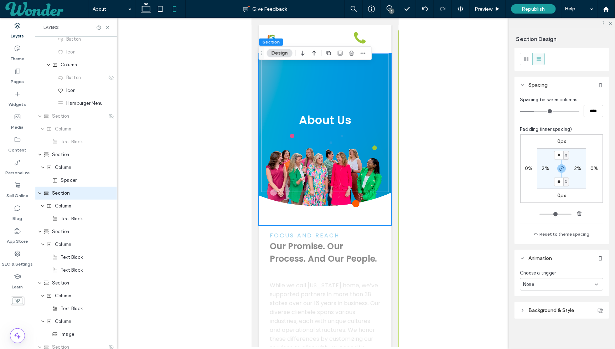
click at [563, 311] on span "Background & Style" at bounding box center [551, 310] width 46 height 6
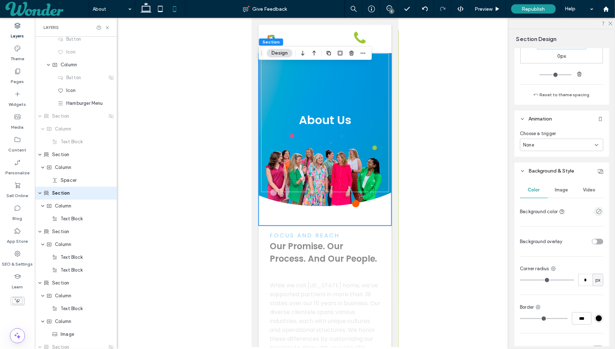
scroll to position [195, 0]
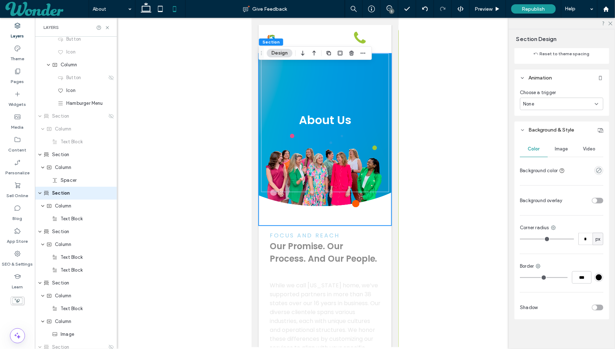
click at [566, 152] on div "Image" at bounding box center [562, 149] width 28 height 16
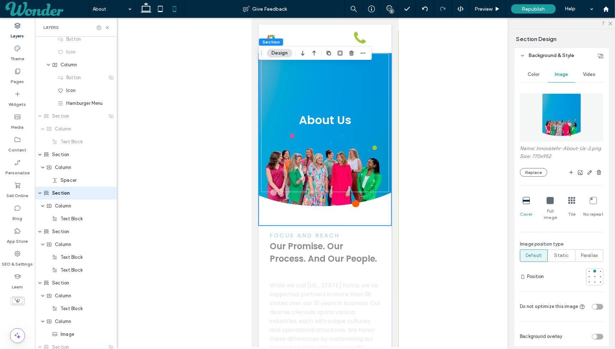
scroll to position [280, 0]
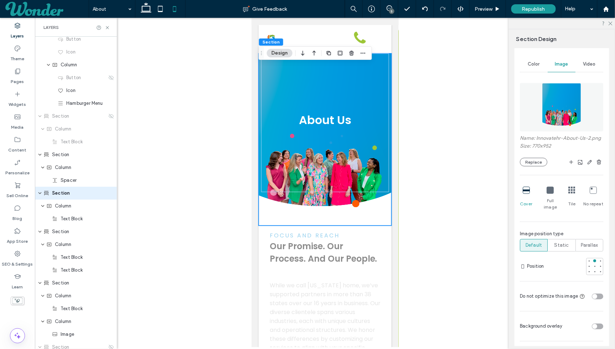
click at [549, 188] on icon at bounding box center [550, 190] width 7 height 7
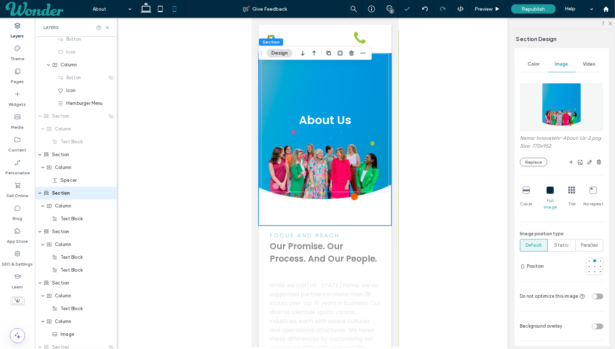
click at [526, 191] on icon at bounding box center [526, 190] width 7 height 7
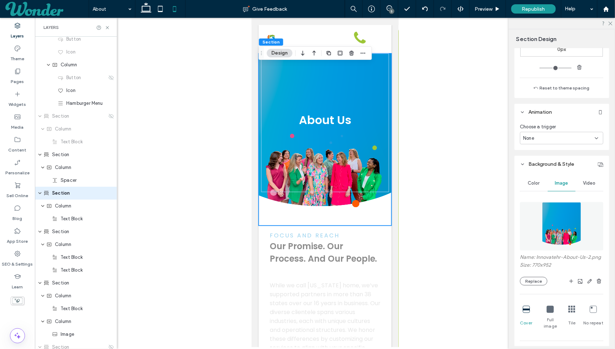
scroll to position [0, 0]
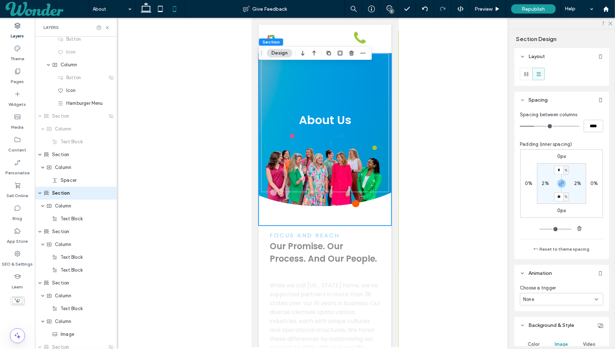
click at [559, 156] on label "0px" at bounding box center [561, 156] width 9 height 6
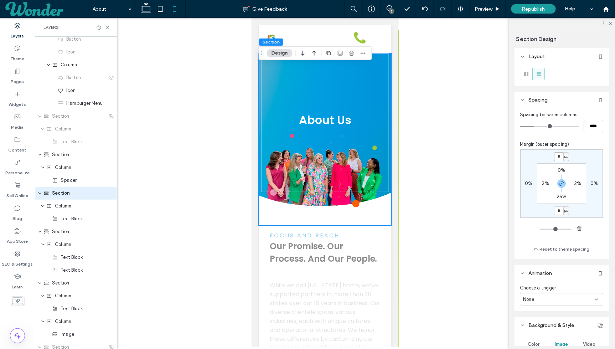
click at [559, 158] on input "*" at bounding box center [558, 156] width 9 height 9
type input "****"
type input "*"
type input "****"
type input "*"
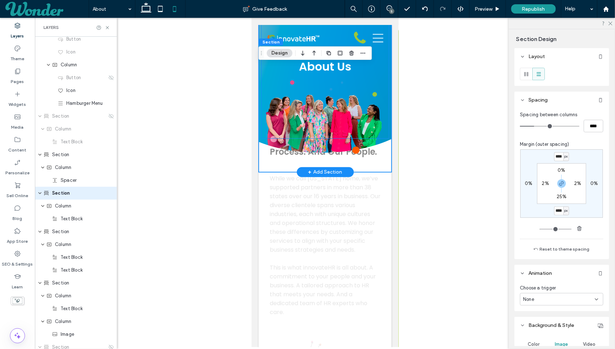
click at [387, 82] on div "About Us" at bounding box center [324, 69] width 127 height 139
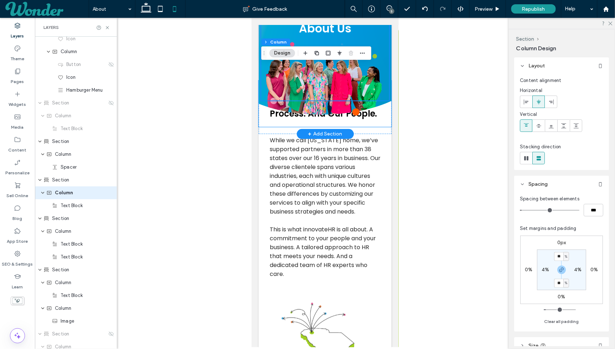
scroll to position [27, 0]
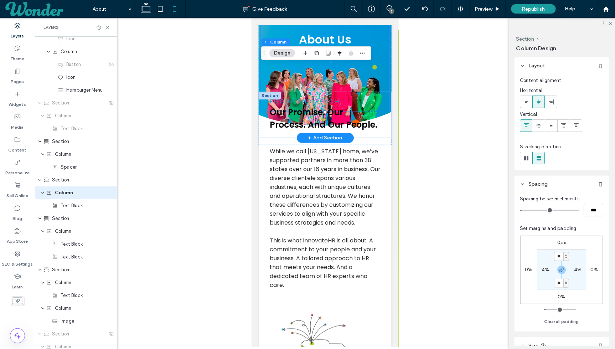
click at [266, 95] on div at bounding box center [269, 95] width 22 height 8
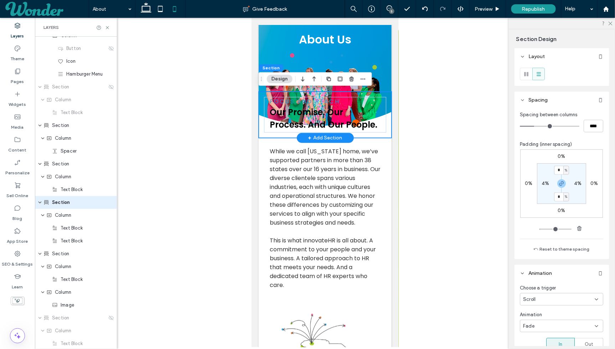
scroll to position [132, 0]
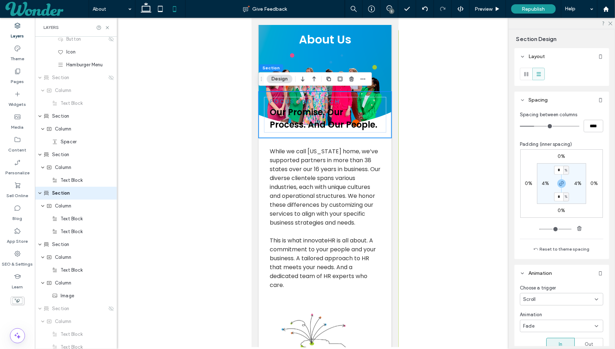
click at [560, 157] on label "0%" at bounding box center [561, 156] width 7 height 6
type input "*"
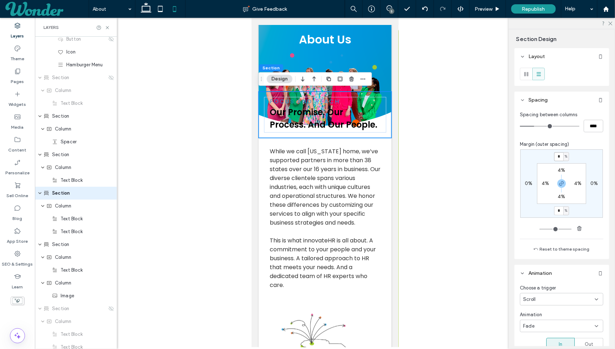
click at [560, 157] on input "*" at bounding box center [558, 156] width 9 height 9
type input "**"
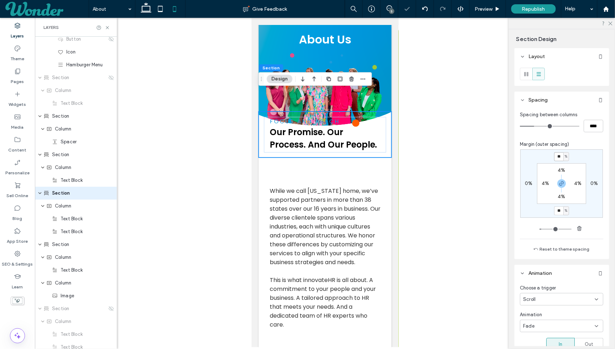
type input "*"
click at [567, 158] on span "%" at bounding box center [566, 156] width 2 height 7
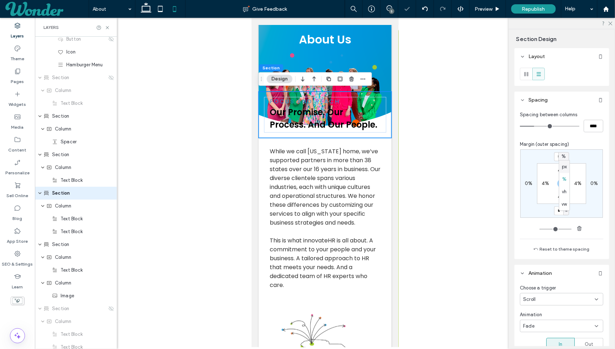
click at [566, 166] on span "px" at bounding box center [564, 166] width 5 height 7
click at [560, 157] on input "*" at bounding box center [558, 156] width 9 height 9
type input "***"
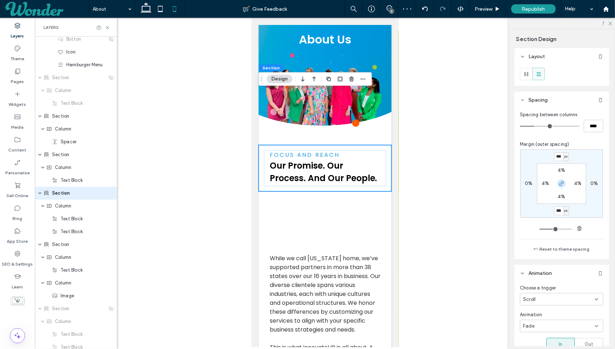
click at [561, 184] on icon "button" at bounding box center [562, 184] width 6 height 6
click at [560, 212] on label "150px" at bounding box center [562, 210] width 14 height 6
type input "*"
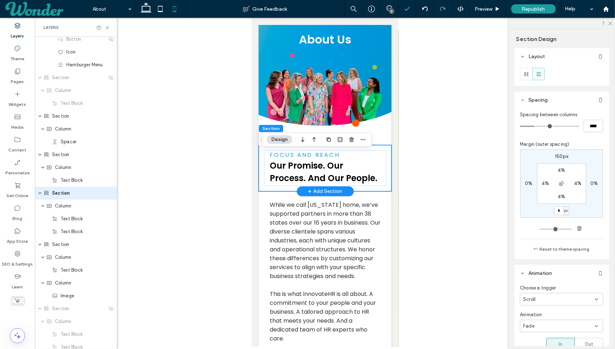
scroll to position [0, 0]
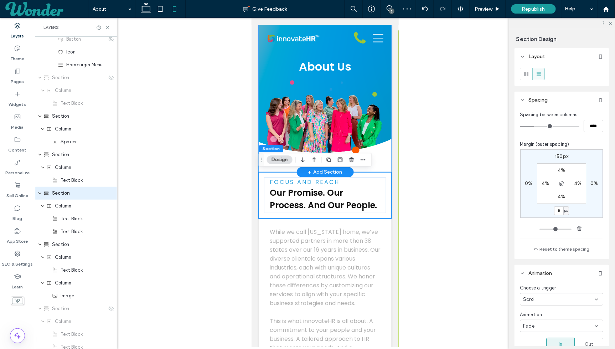
click at [377, 145] on div "About Us" at bounding box center [324, 86] width 133 height 172
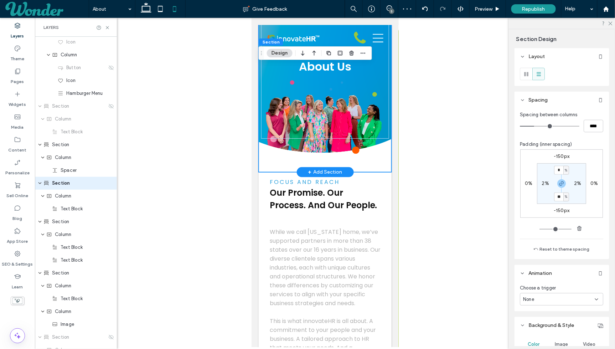
scroll to position [94, 0]
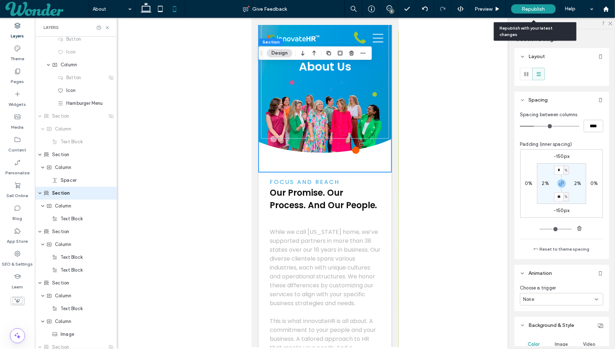
click at [523, 9] on span "Republish" at bounding box center [533, 9] width 23 height 6
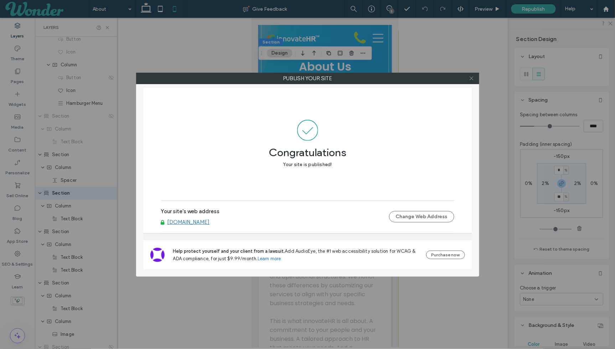
click at [470, 81] on span at bounding box center [471, 78] width 5 height 11
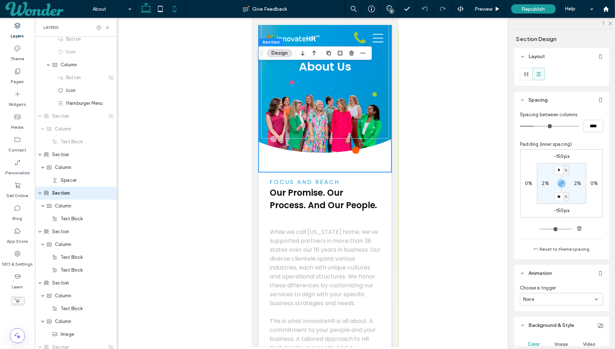
click at [142, 9] on use at bounding box center [146, 7] width 11 height 10
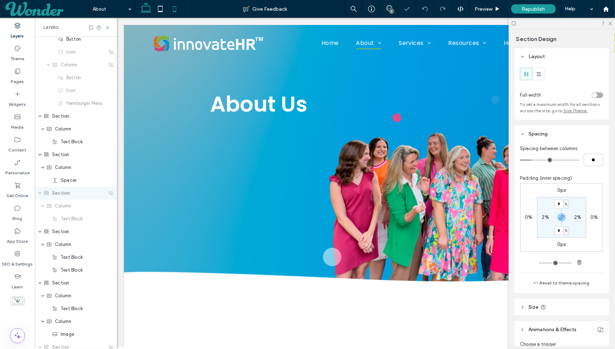
type input "*"
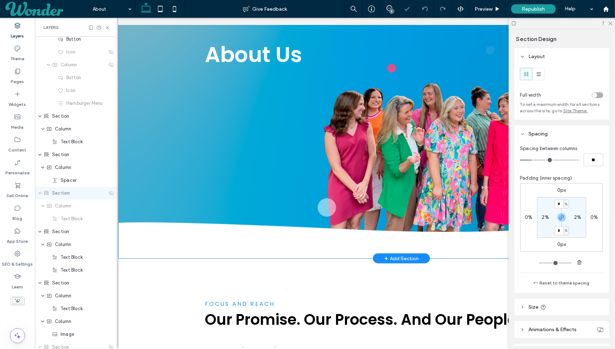
scroll to position [0, 0]
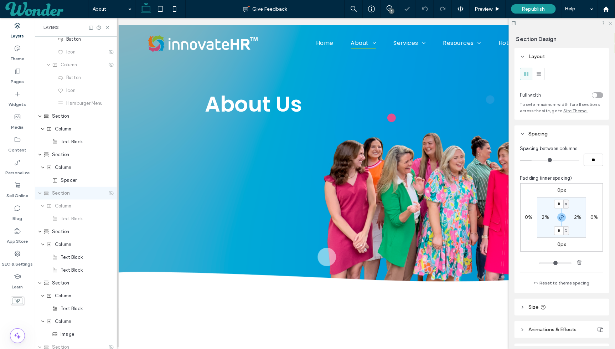
click at [609, 21] on icon at bounding box center [610, 23] width 5 height 5
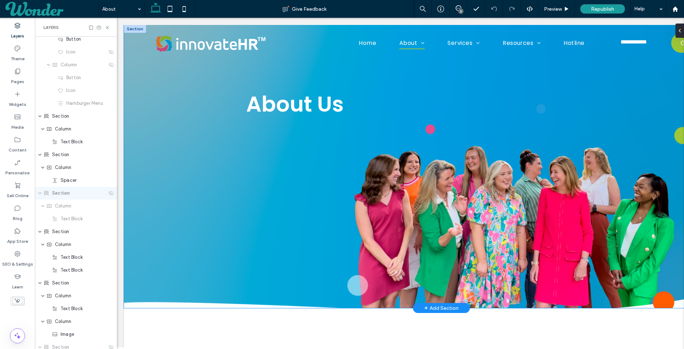
scroll to position [0, 82]
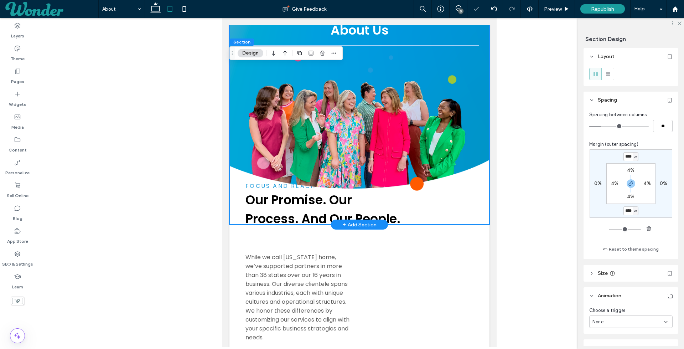
scroll to position [113, 0]
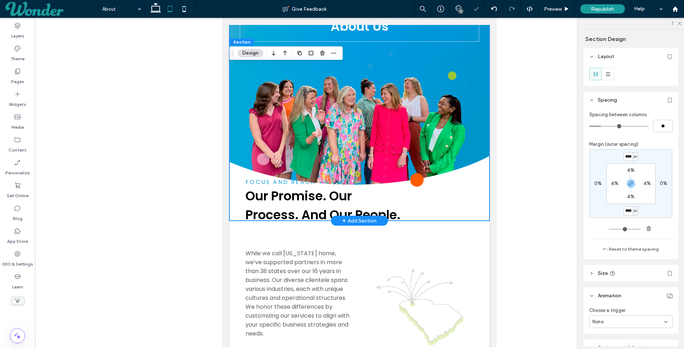
click at [248, 180] on div "About Us" at bounding box center [359, 60] width 260 height 320
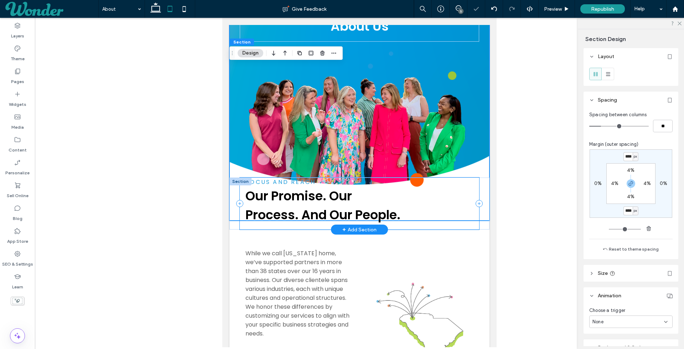
click at [249, 226] on div "FOCUS AND REACH Our Promise. Our Process. And Our People." at bounding box center [359, 203] width 239 height 52
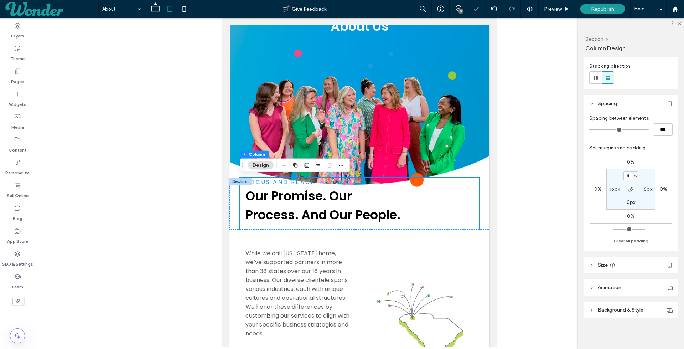
scroll to position [77, 0]
click at [630, 166] on label "0%" at bounding box center [630, 165] width 7 height 6
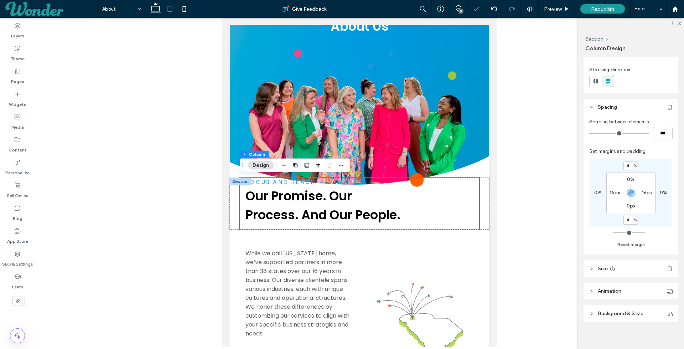
click at [635, 166] on span "%" at bounding box center [635, 165] width 2 height 7
click at [635, 176] on span "px" at bounding box center [633, 175] width 5 height 7
click at [629, 168] on input "*" at bounding box center [627, 165] width 9 height 9
type input "***"
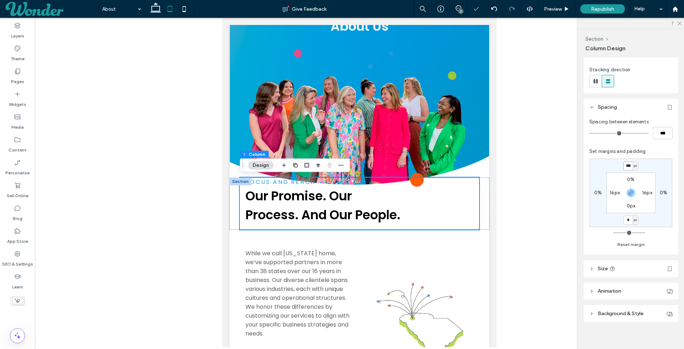
type input "***"
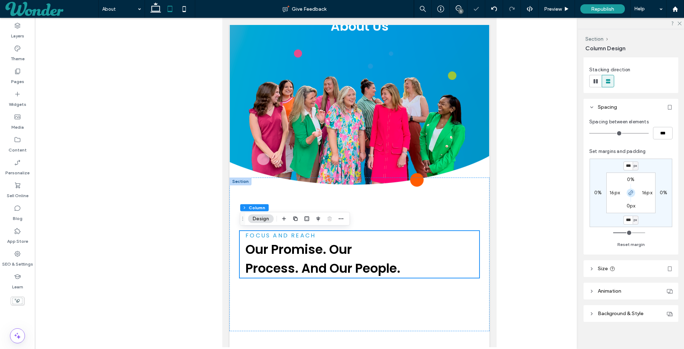
click at [631, 192] on icon "button" at bounding box center [631, 193] width 6 height 6
click at [630, 215] on div "*** px 0% 150px 0% 0% 16px 0px 16px" at bounding box center [630, 192] width 83 height 68
click at [628, 219] on label "150px" at bounding box center [631, 220] width 14 height 6
type input "*"
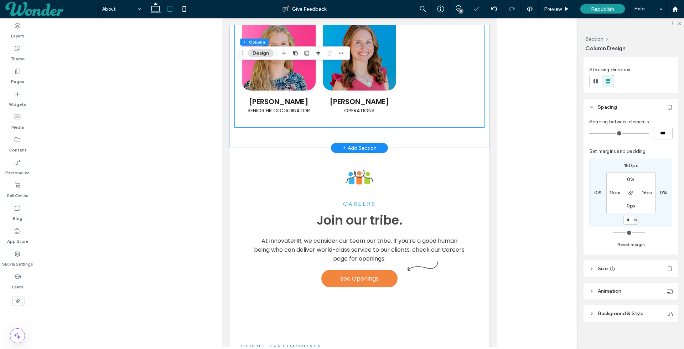
scroll to position [1661, 0]
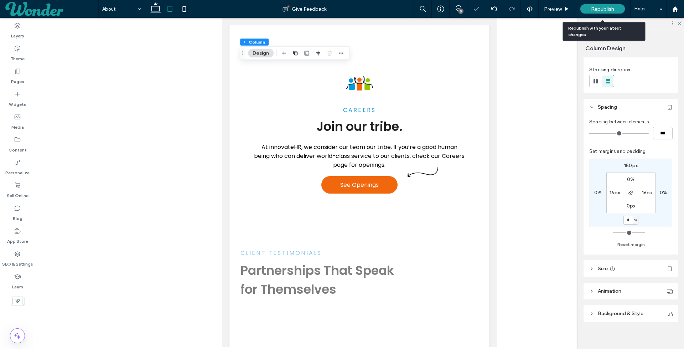
click at [614, 9] on div "Republish" at bounding box center [602, 8] width 45 height 9
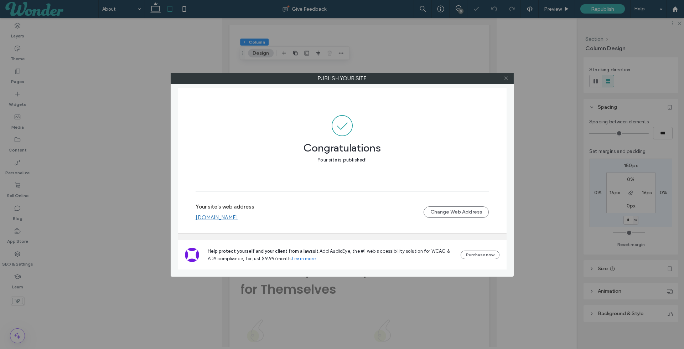
click at [504, 79] on icon at bounding box center [505, 77] width 5 height 5
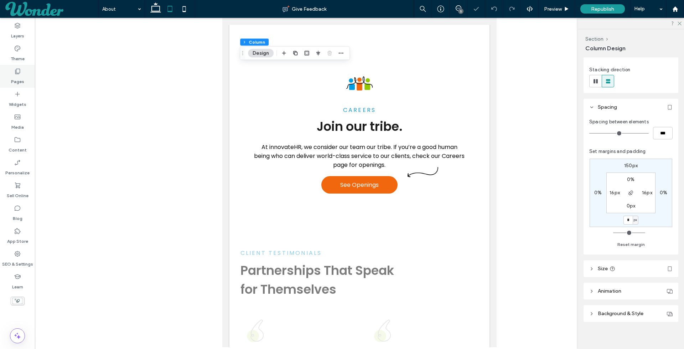
click at [26, 69] on div "Pages" at bounding box center [17, 76] width 35 height 23
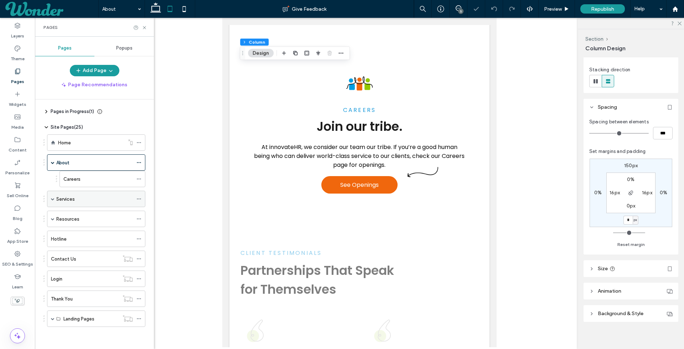
click at [93, 195] on div "Services" at bounding box center [94, 198] width 77 height 7
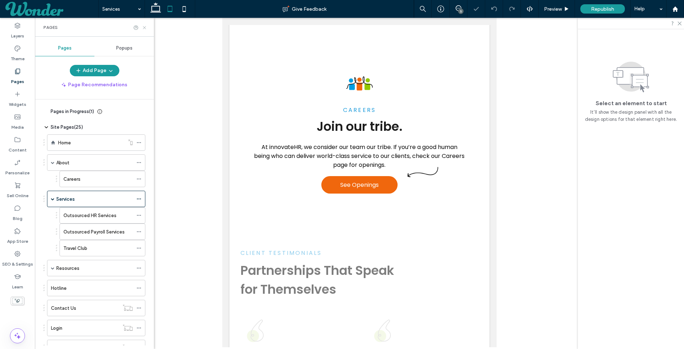
click at [146, 28] on icon at bounding box center [144, 27] width 5 height 5
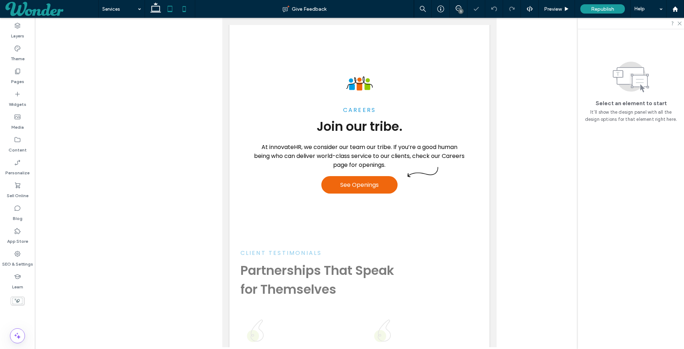
click at [183, 7] on icon at bounding box center [184, 9] width 14 height 14
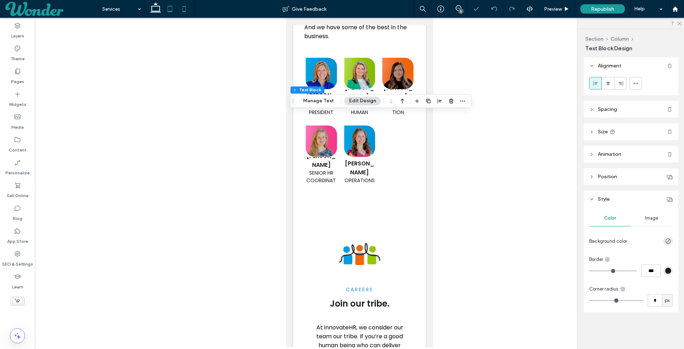
click at [171, 10] on icon at bounding box center [170, 9] width 14 height 14
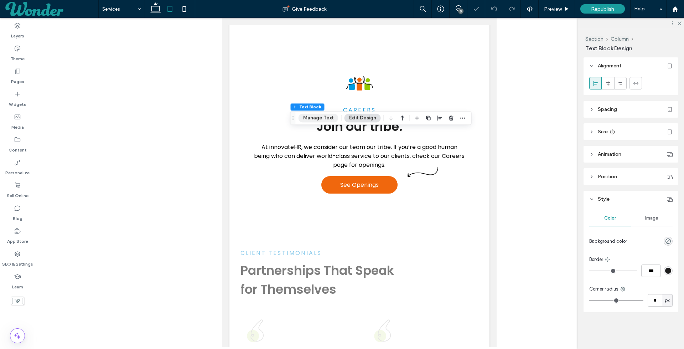
click at [323, 121] on button "Manage Text" at bounding box center [318, 118] width 40 height 9
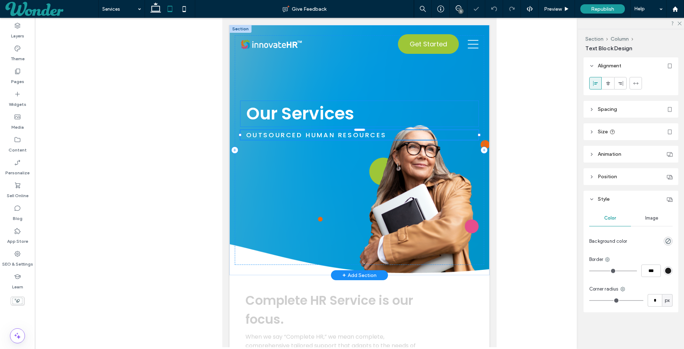
click at [340, 121] on strong "Our Services" at bounding box center [300, 113] width 108 height 24
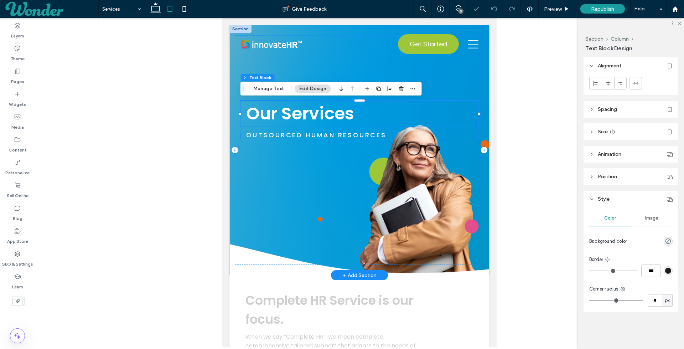
click at [380, 136] on span "outsourced human resources" at bounding box center [316, 134] width 140 height 9
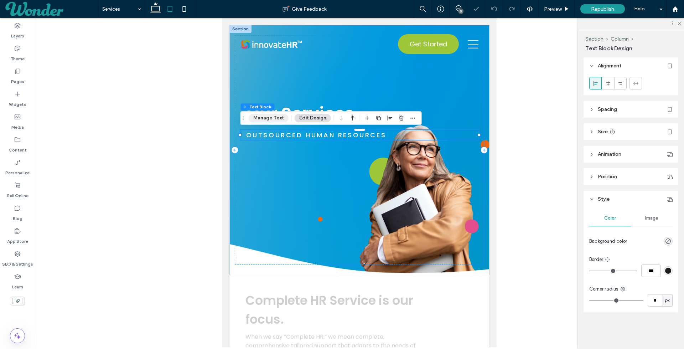
click at [275, 119] on button "Manage Text" at bounding box center [269, 118] width 40 height 9
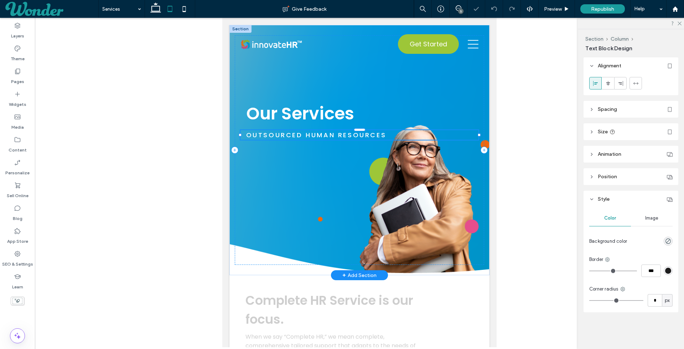
click at [318, 135] on span "outsourced human resources" at bounding box center [316, 134] width 140 height 9
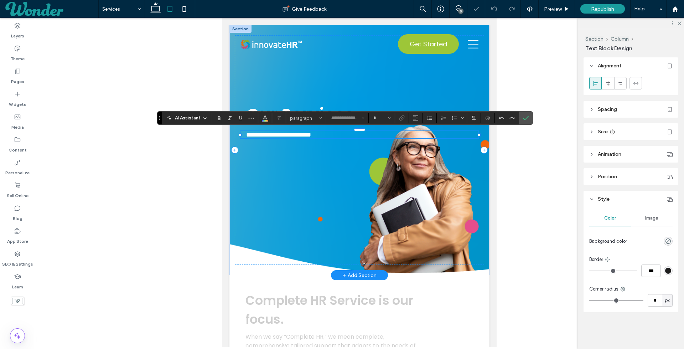
type input "*******"
type input "**"
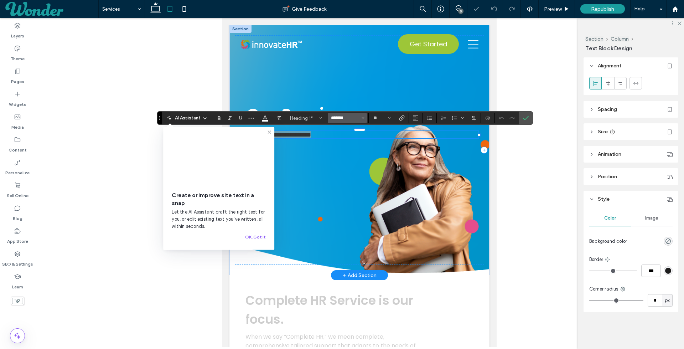
click at [340, 120] on input "*******" at bounding box center [345, 118] width 30 height 6
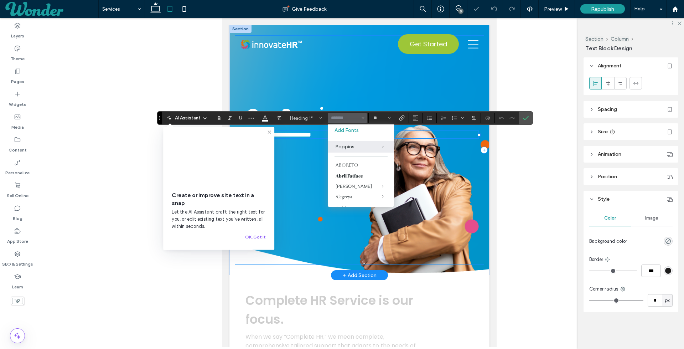
click at [358, 85] on div "**********" at bounding box center [360, 149] width 250 height 229
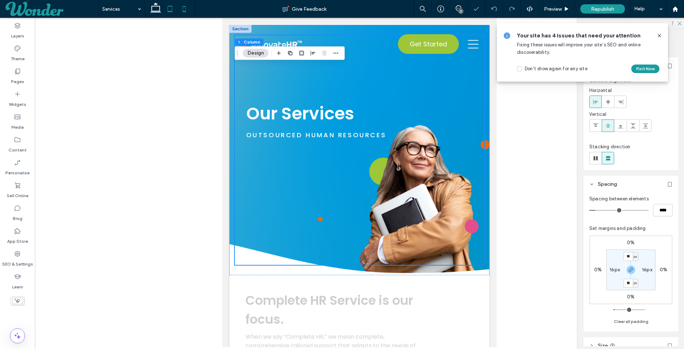
click at [184, 8] on icon at bounding box center [184, 9] width 14 height 14
type input "*"
type input "***"
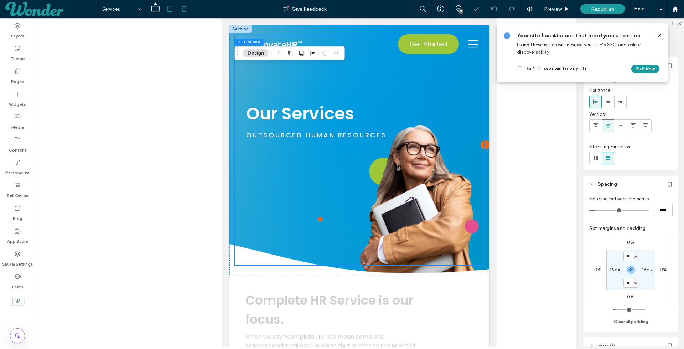
type input "***"
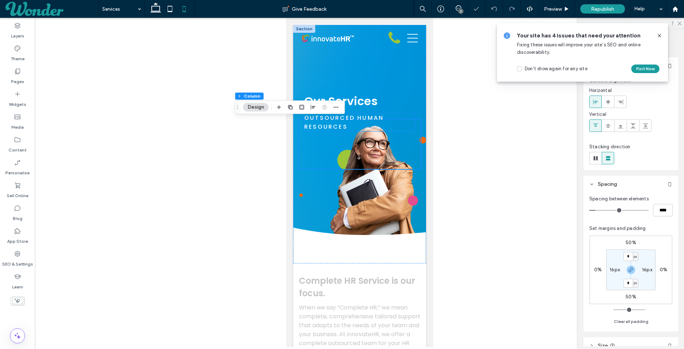
click at [376, 116] on span "outsourced human resources" at bounding box center [343, 122] width 79 height 17
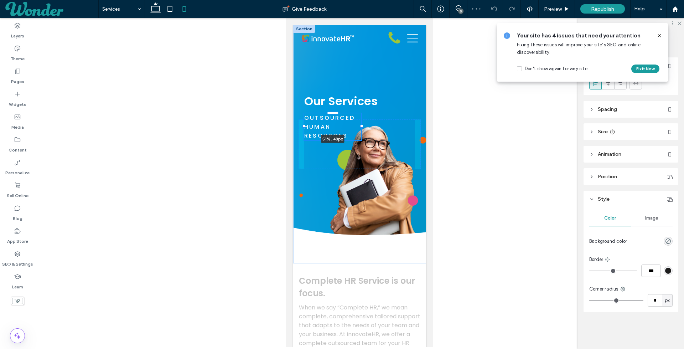
drag, startPoint x: 414, startPoint y: 122, endPoint x: 360, endPoint y: 123, distance: 53.8
click at [304, 114] on div at bounding box center [304, 113] width 0 height 0
type input "**"
type input "****"
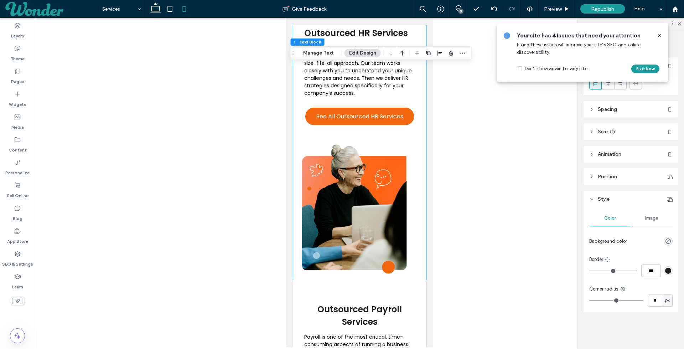
scroll to position [551, 0]
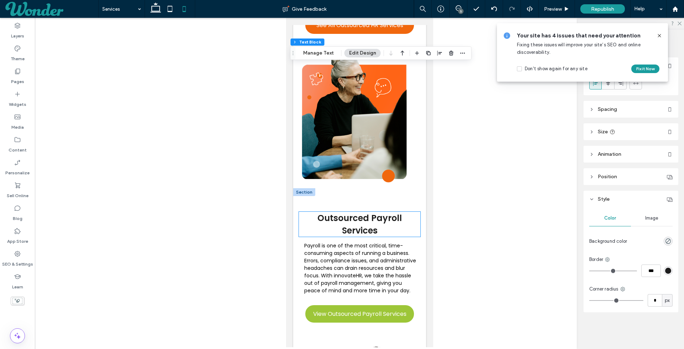
click at [317, 218] on h2 "Outsourced Payroll Services" at bounding box center [358, 224] width 121 height 25
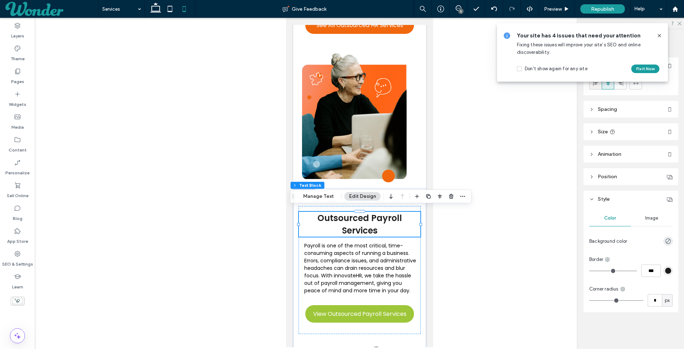
click at [597, 87] on span at bounding box center [596, 83] width 6 height 12
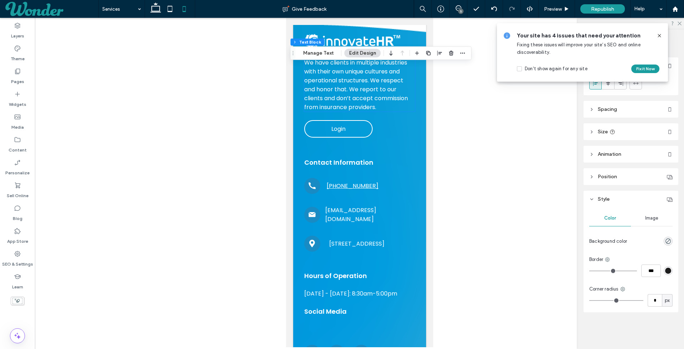
scroll to position [2043, 0]
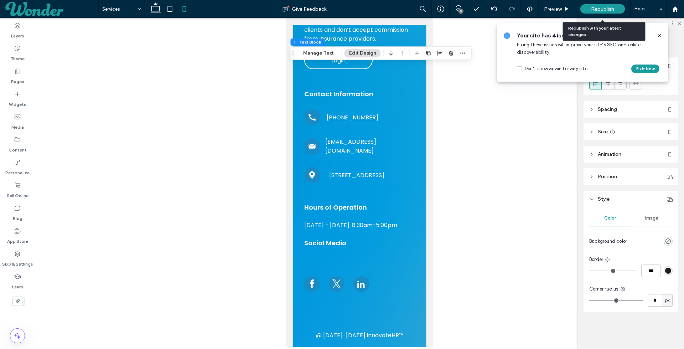
click at [602, 9] on span "Republish" at bounding box center [602, 9] width 23 height 6
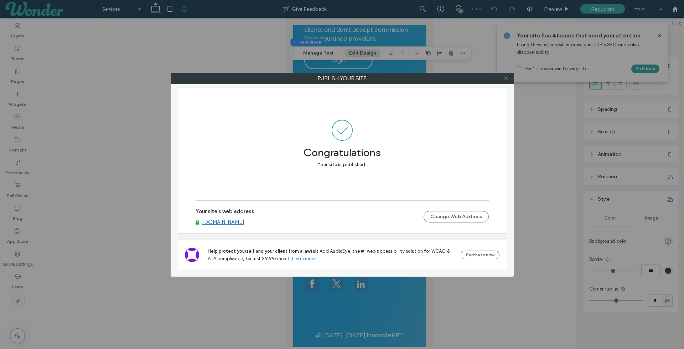
click at [503, 74] on span at bounding box center [505, 78] width 5 height 11
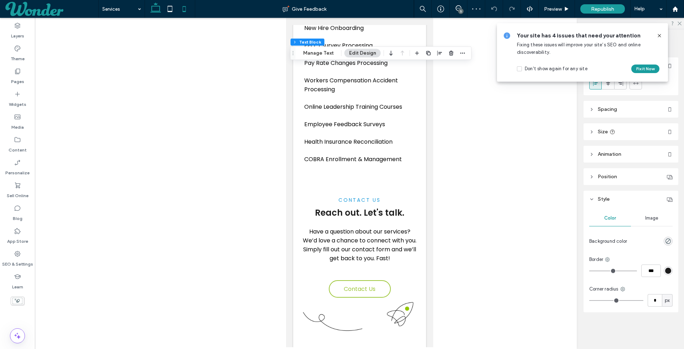
click at [158, 4] on icon at bounding box center [155, 9] width 14 height 14
type input "**"
type input "****"
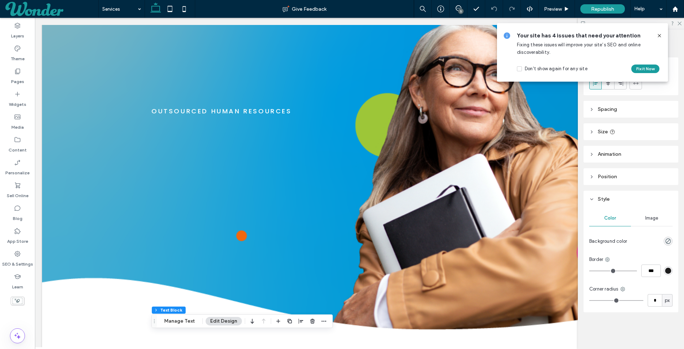
scroll to position [0, 0]
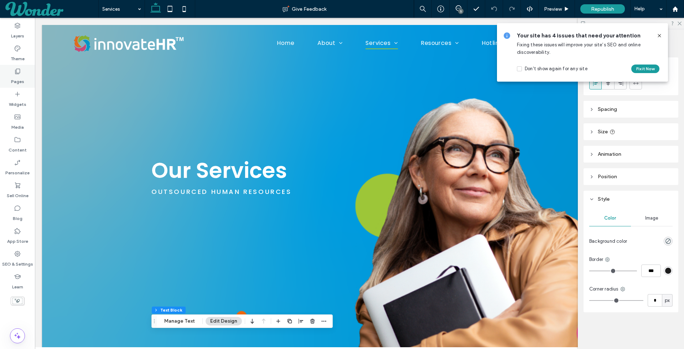
click at [20, 77] on label "Pages" at bounding box center [17, 80] width 13 height 10
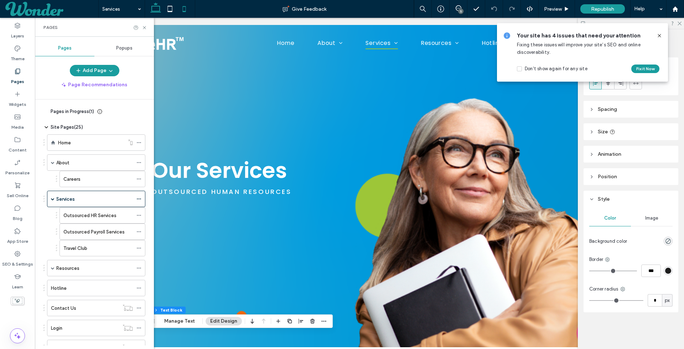
click at [187, 8] on icon at bounding box center [184, 9] width 14 height 14
type input "***"
type input "*****"
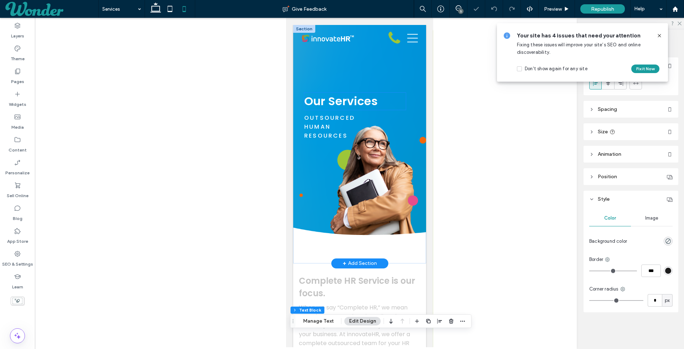
click at [337, 97] on strong "Our Services" at bounding box center [340, 101] width 73 height 16
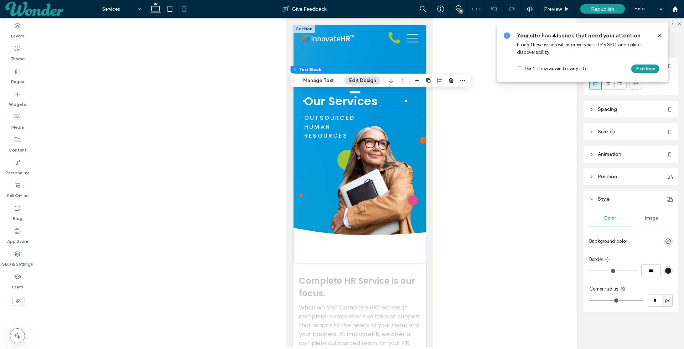
click at [622, 111] on header "Spacing" at bounding box center [630, 109] width 95 height 17
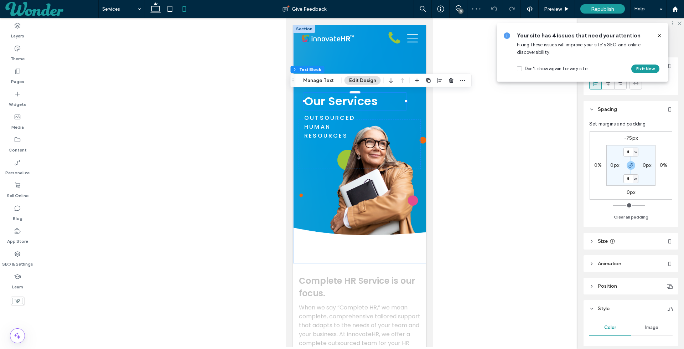
click at [628, 137] on label "-75px" at bounding box center [631, 138] width 14 height 6
type input "*"
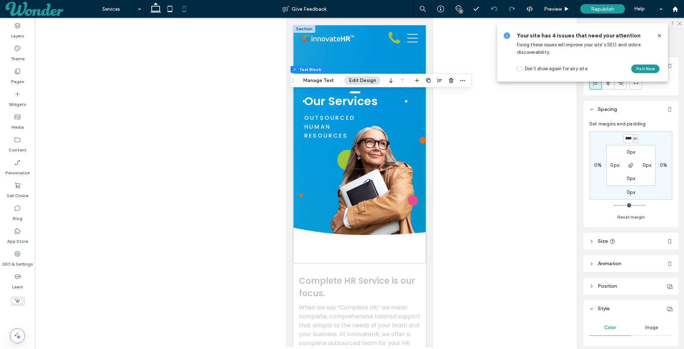
scroll to position [0, 0]
type input "****"
type input "*"
type input "****"
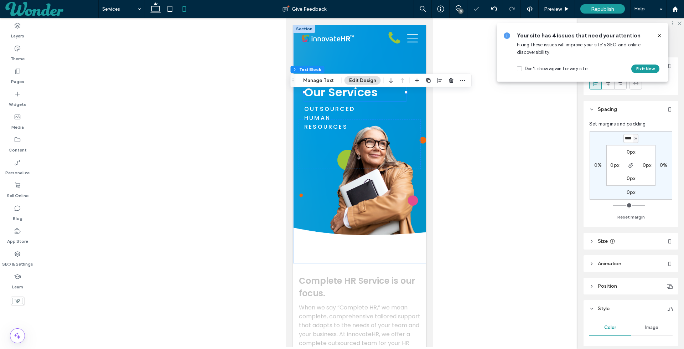
type input "*"
click at [465, 98] on div at bounding box center [359, 182] width 649 height 329
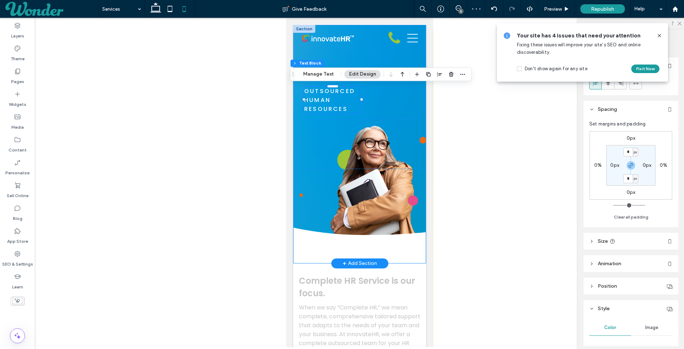
drag, startPoint x: 361, startPoint y: 101, endPoint x: 376, endPoint y: 101, distance: 14.6
click at [376, 101] on div "Our Services outsourced human resources" at bounding box center [359, 144] width 133 height 238
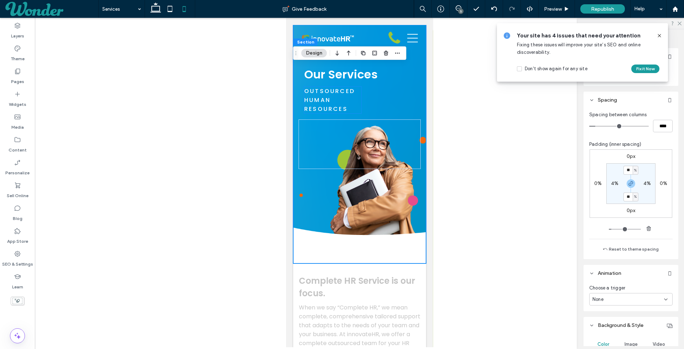
click at [350, 97] on h1 "outsourced human resources" at bounding box center [332, 100] width 57 height 27
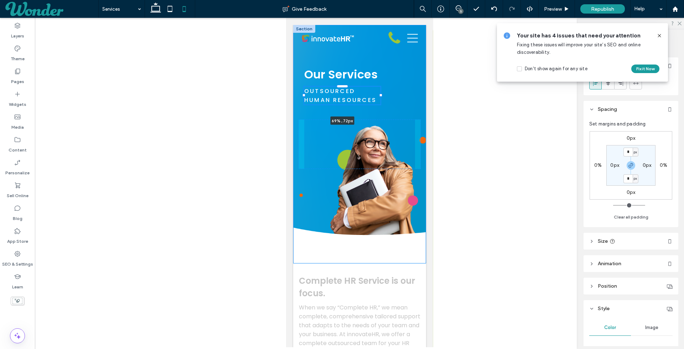
drag, startPoint x: 361, startPoint y: 100, endPoint x: 380, endPoint y: 103, distance: 19.5
click at [380, 103] on div "Our Services outsourced human resources 69% , 72px" at bounding box center [359, 144] width 133 height 238
type input "**"
type input "****"
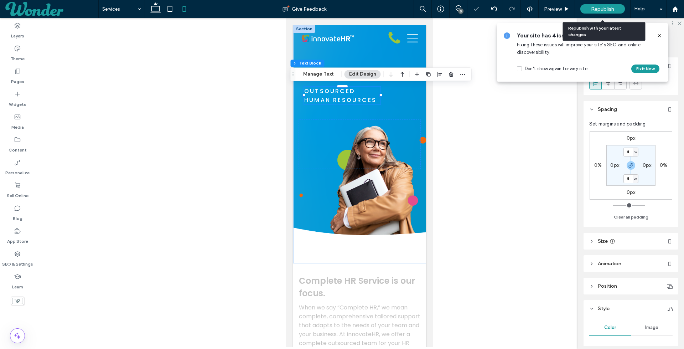
click at [599, 9] on span "Republish" at bounding box center [602, 9] width 23 height 6
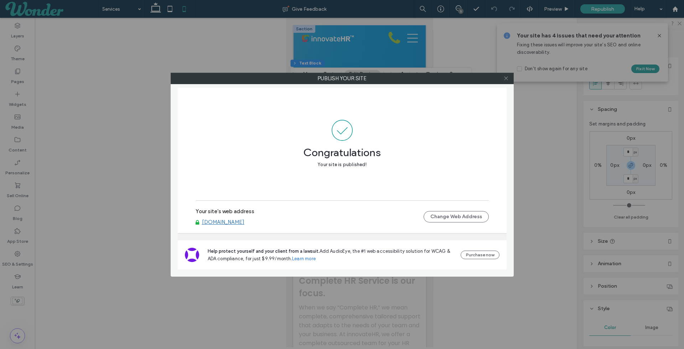
click at [507, 78] on icon at bounding box center [505, 77] width 5 height 5
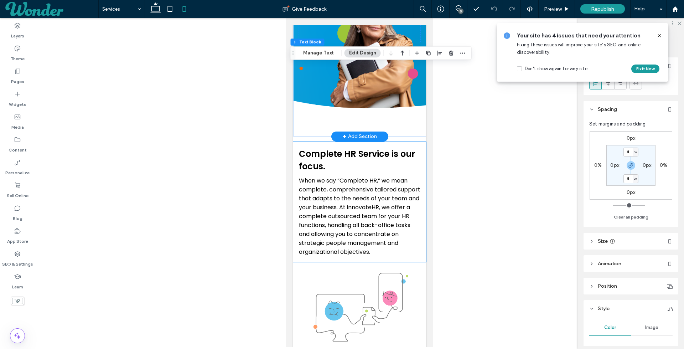
scroll to position [137, 0]
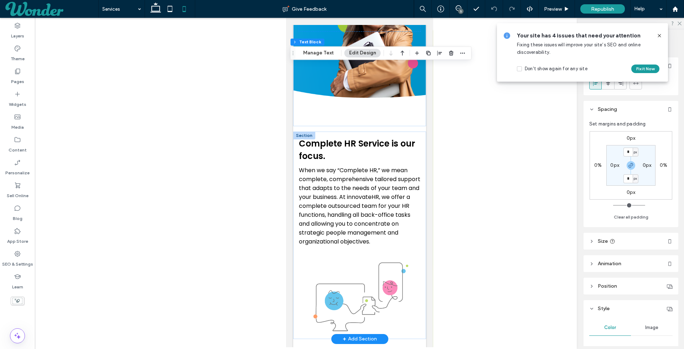
click at [297, 135] on div at bounding box center [304, 135] width 22 height 8
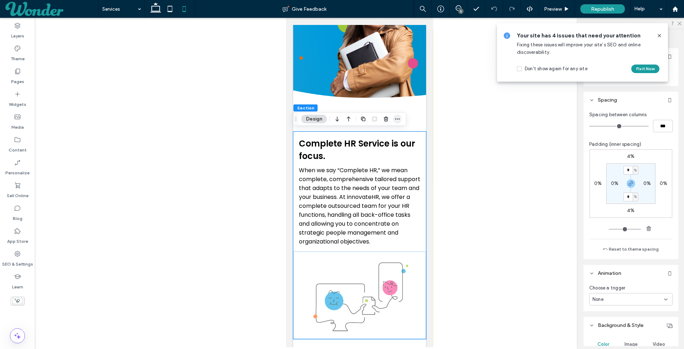
click at [395, 119] on icon "button" at bounding box center [398, 119] width 6 height 6
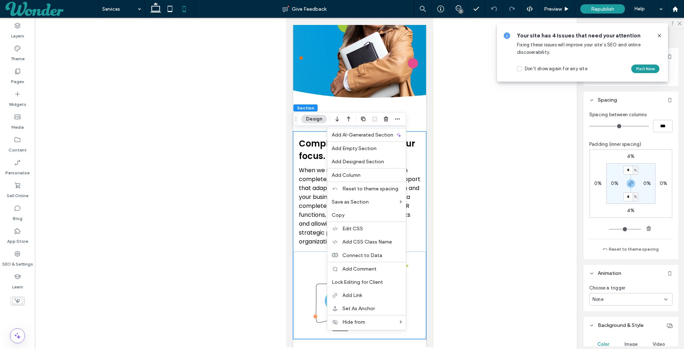
click at [659, 30] on div "Your site has 4 issues that need your attention Fixing these issues will improv…" at bounding box center [582, 52] width 171 height 58
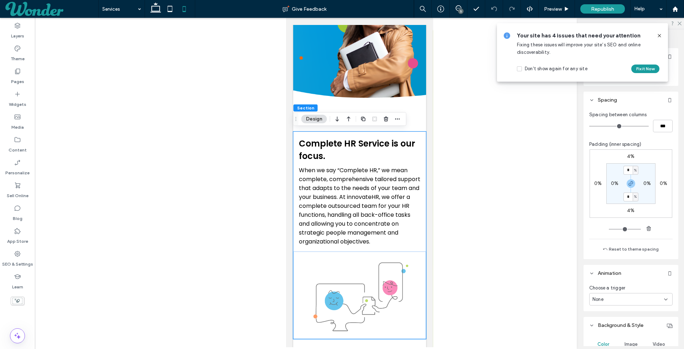
click at [658, 35] on icon at bounding box center [659, 36] width 6 height 6
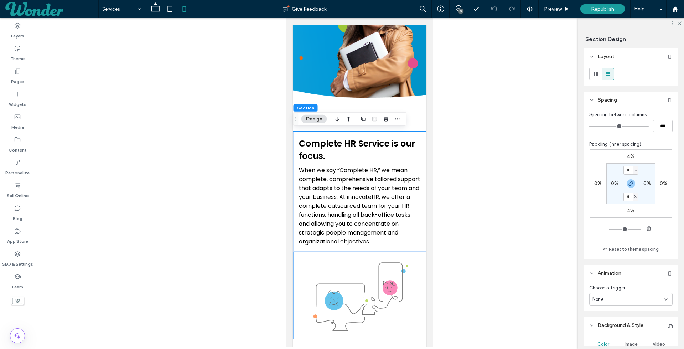
click at [612, 183] on label "0%" at bounding box center [614, 183] width 7 height 6
type input "*"
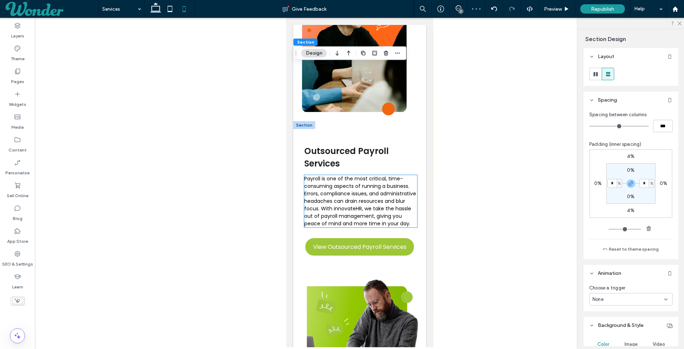
scroll to position [614, 0]
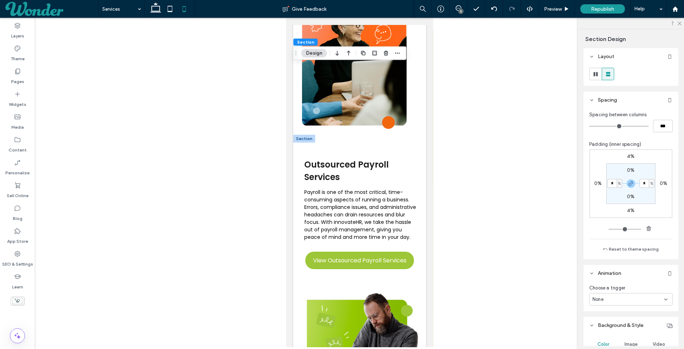
click at [299, 137] on div at bounding box center [304, 139] width 22 height 8
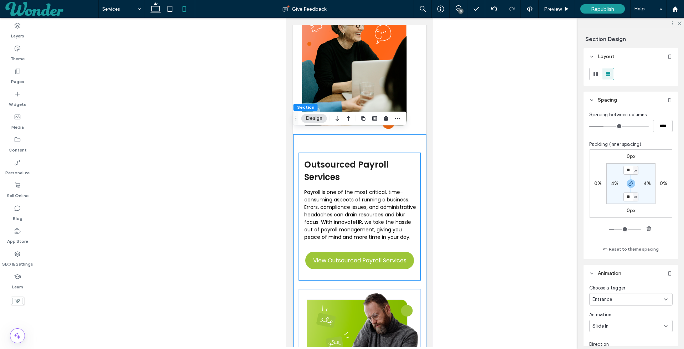
click at [311, 152] on div "Outsourced Payroll Services Payroll is one of the most critical, time-consuming…" at bounding box center [359, 216] width 122 height 128
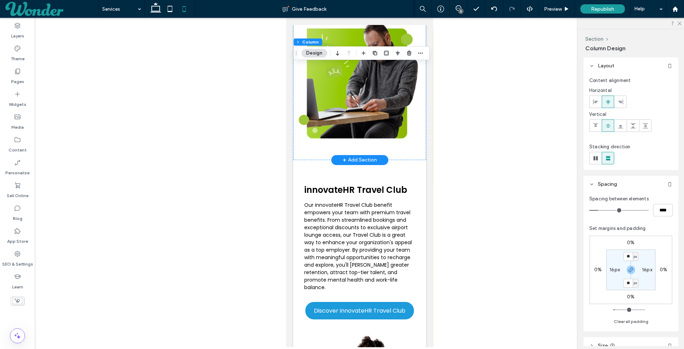
scroll to position [885, 0]
click at [309, 160] on div at bounding box center [304, 164] width 22 height 8
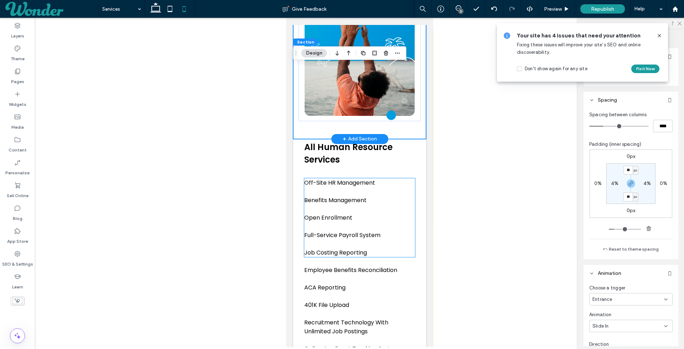
scroll to position [1266, 0]
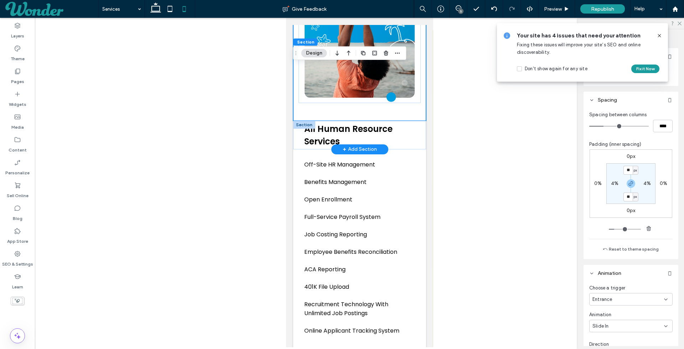
click at [297, 121] on div at bounding box center [304, 125] width 22 height 8
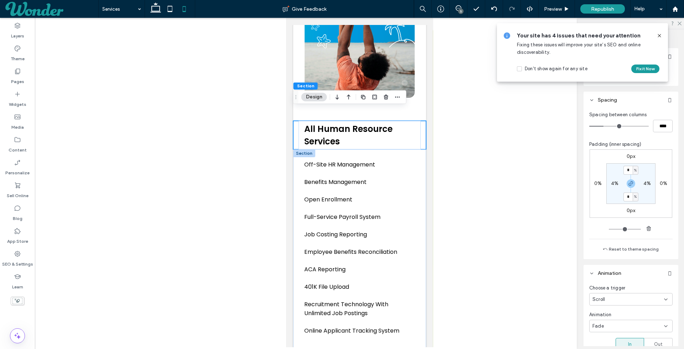
click at [298, 149] on div at bounding box center [304, 153] width 22 height 8
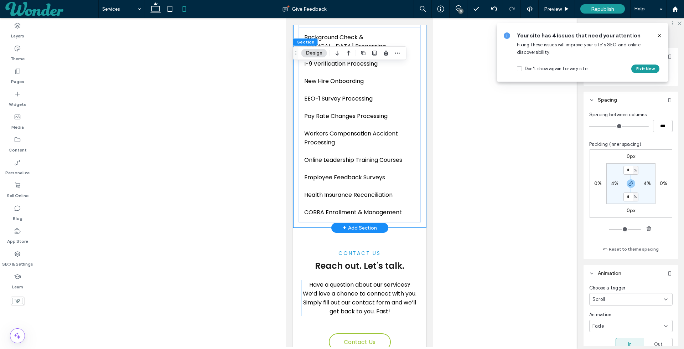
scroll to position [1728, 0]
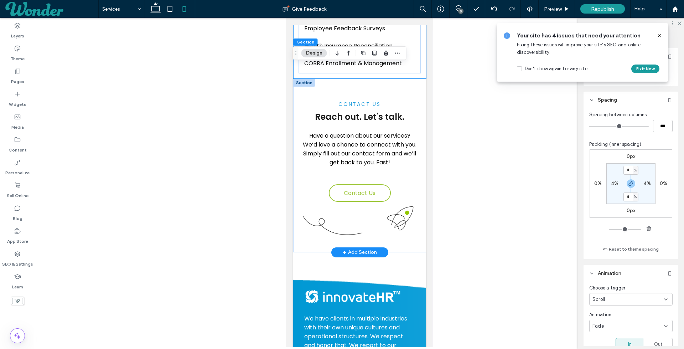
click at [299, 79] on div at bounding box center [304, 83] width 22 height 8
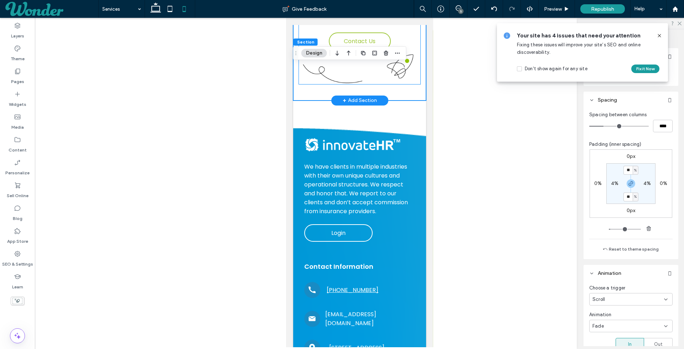
scroll to position [1889, 0]
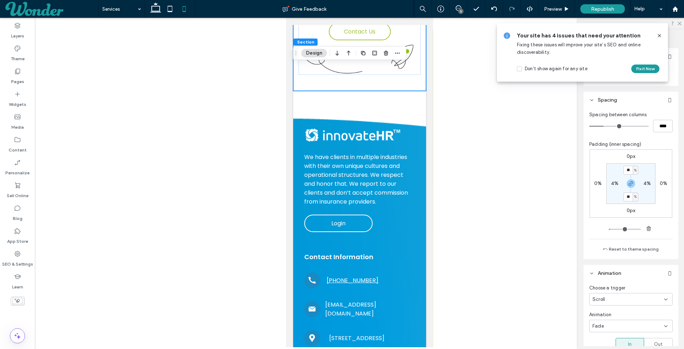
click at [606, 9] on span "Republish" at bounding box center [602, 9] width 23 height 6
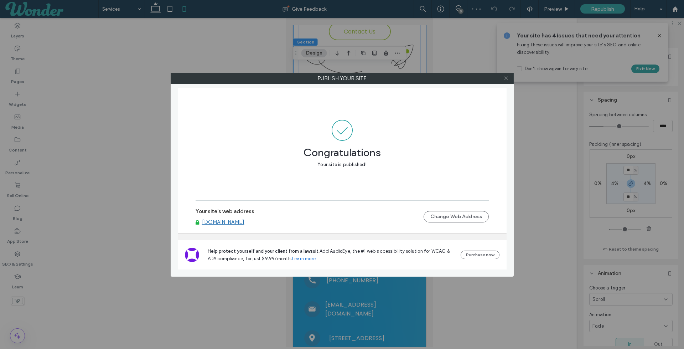
click at [504, 74] on span at bounding box center [505, 78] width 5 height 11
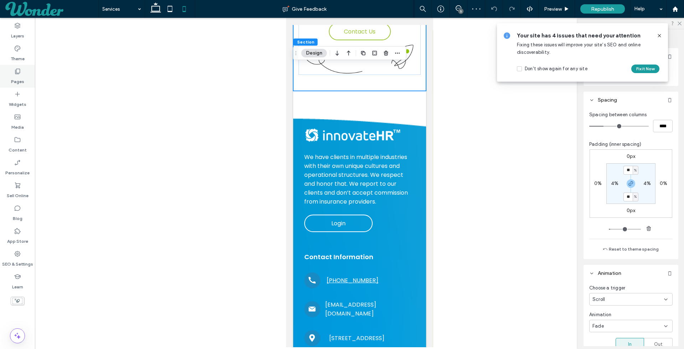
click at [11, 74] on div "Pages" at bounding box center [17, 76] width 35 height 23
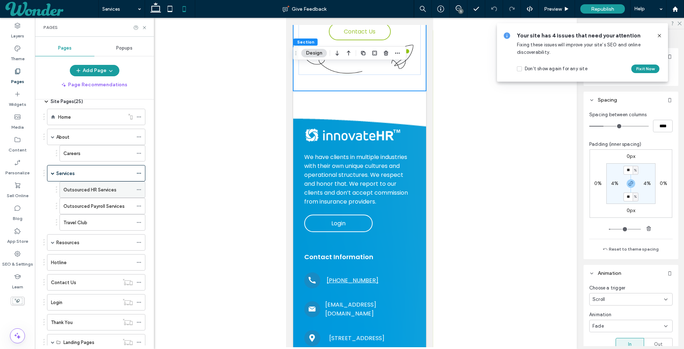
scroll to position [32, 0]
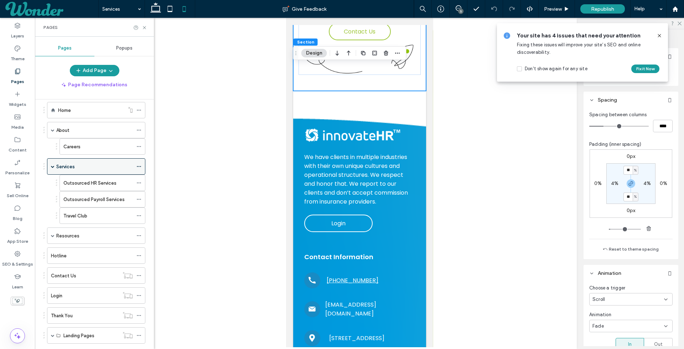
click at [89, 166] on div "Services" at bounding box center [94, 166] width 77 height 7
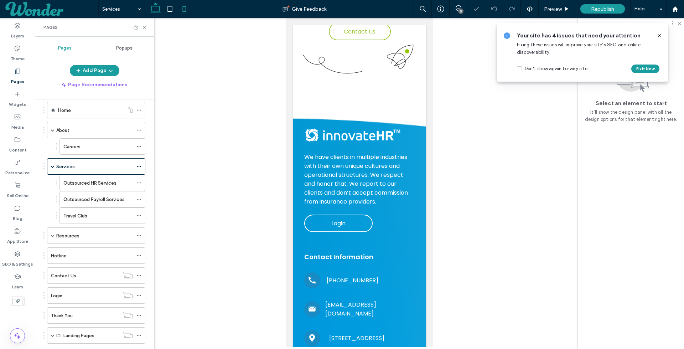
click at [153, 11] on icon at bounding box center [155, 9] width 14 height 14
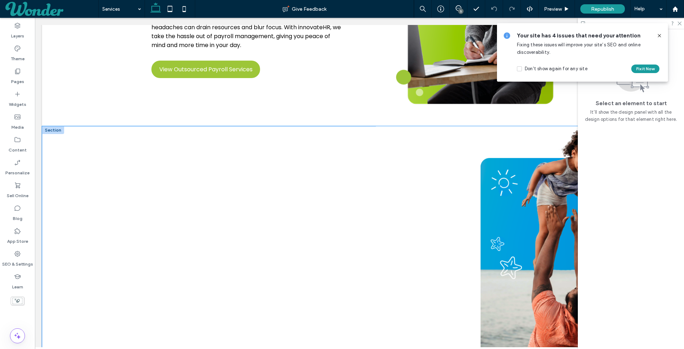
scroll to position [902, 0]
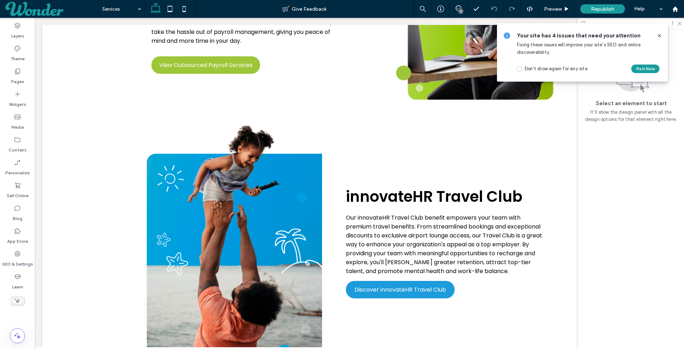
click at [661, 35] on icon at bounding box center [659, 36] width 6 height 6
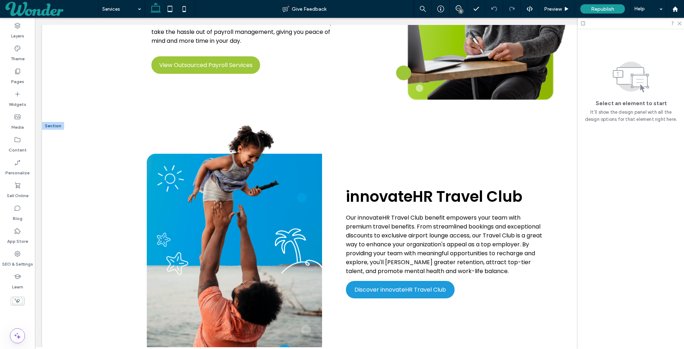
click at [56, 124] on div at bounding box center [53, 126] width 22 height 8
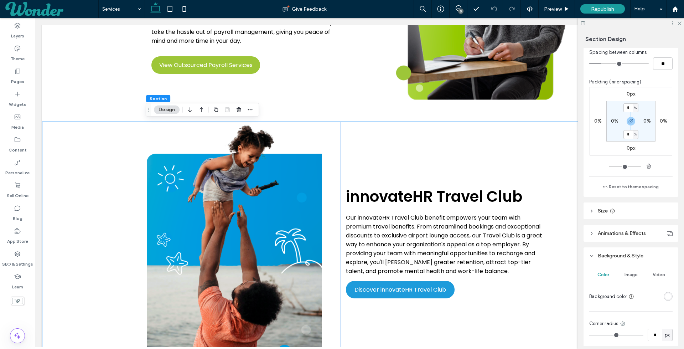
click at [637, 236] on header "Animations & Effects" at bounding box center [630, 233] width 95 height 17
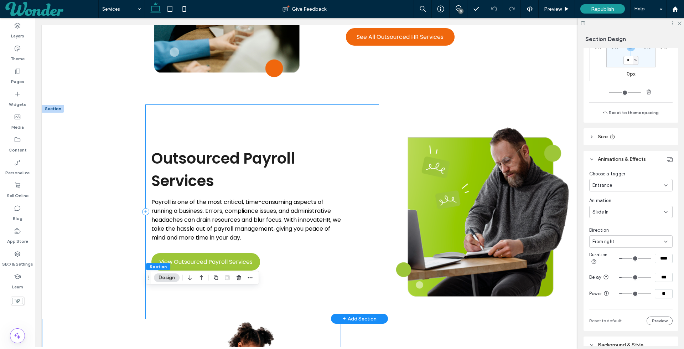
scroll to position [692, 0]
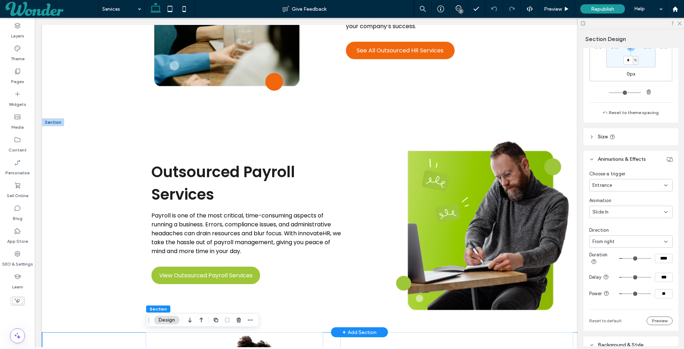
click at [49, 122] on div at bounding box center [53, 122] width 22 height 8
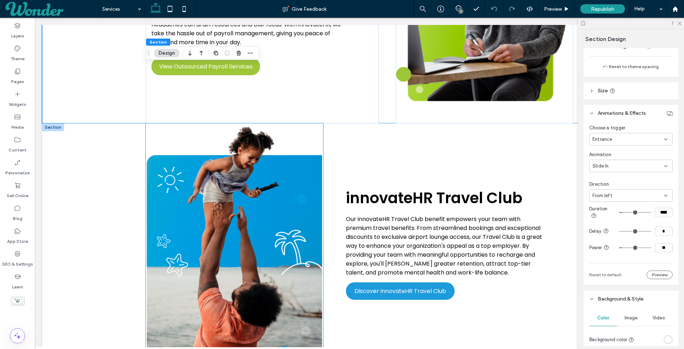
scroll to position [905, 0]
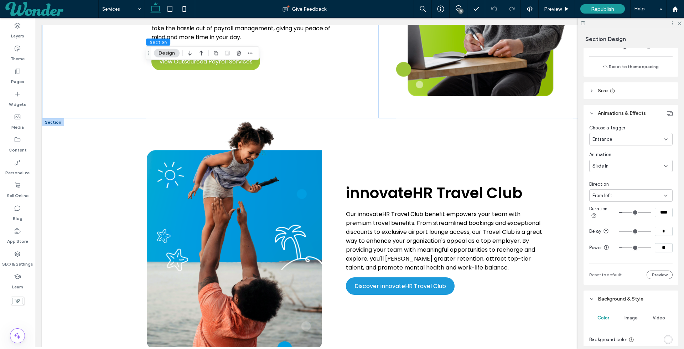
click at [48, 125] on div at bounding box center [53, 122] width 22 height 8
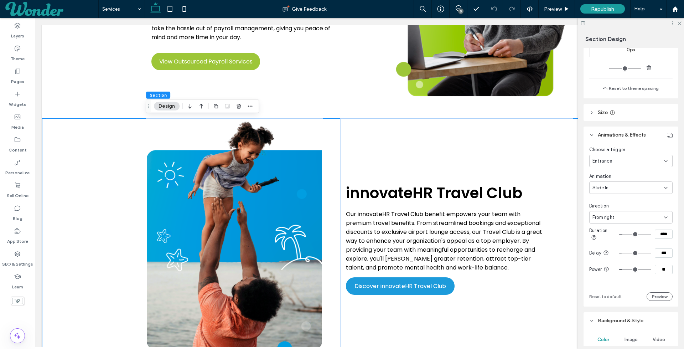
scroll to position [207, 0]
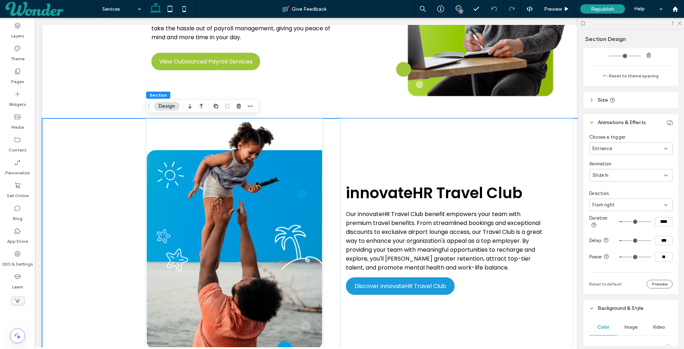
click at [663, 240] on input "***" at bounding box center [664, 240] width 18 height 9
click at [663, 241] on input "***" at bounding box center [664, 240] width 18 height 9
drag, startPoint x: 665, startPoint y: 240, endPoint x: 627, endPoint y: 236, distance: 38.4
click at [639, 240] on div "***" at bounding box center [645, 240] width 53 height 9
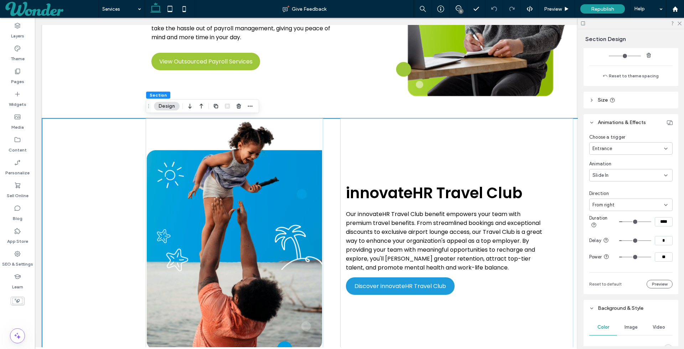
type input "*"
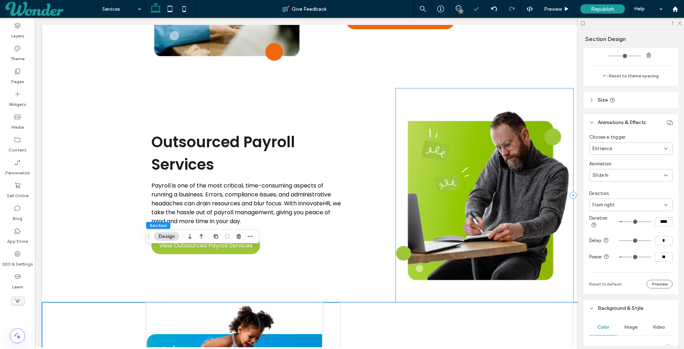
scroll to position [477, 0]
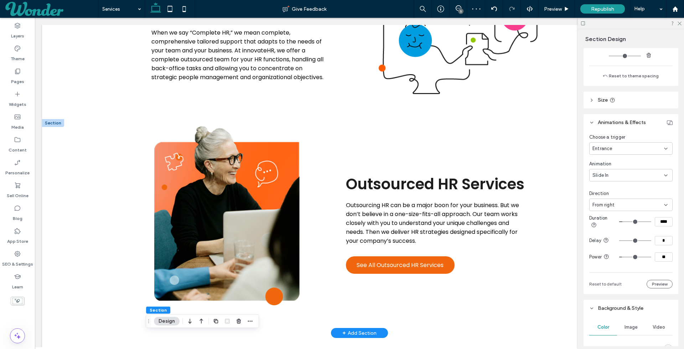
click at [55, 124] on div at bounding box center [53, 123] width 22 height 8
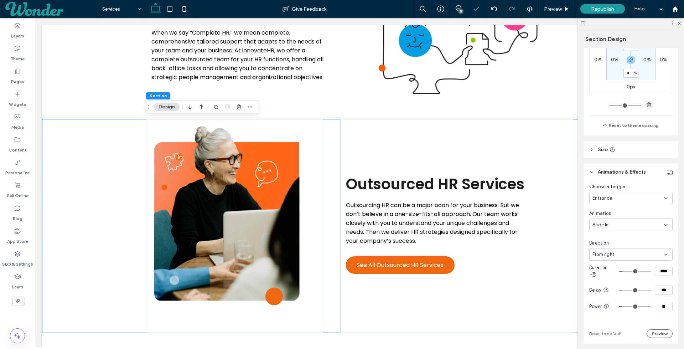
scroll to position [161, 0]
click at [663, 286] on input "***" at bounding box center [664, 286] width 18 height 9
type input "*"
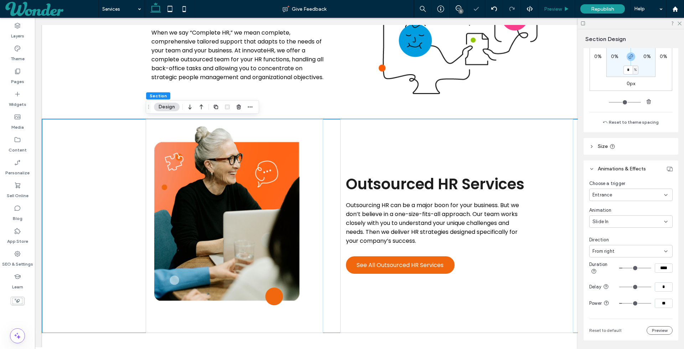
click at [560, 11] on span "Preview" at bounding box center [553, 9] width 18 height 6
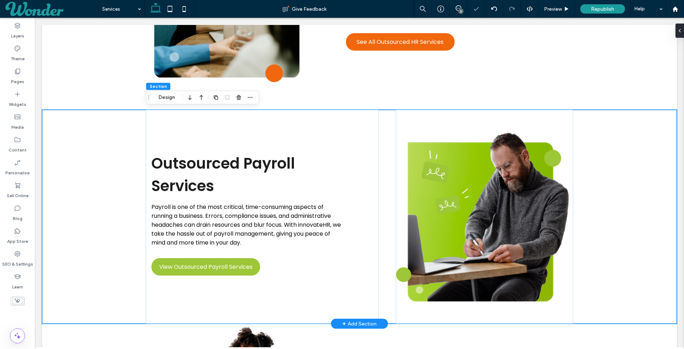
click at [52, 110] on div "Outsourced Payroll Services Payroll is one of the most critical, time-consuming…" at bounding box center [359, 217] width 635 height 214
click at [72, 154] on div "Outsourced Payroll Services Payroll is one of the most critical, time-consuming…" at bounding box center [359, 217] width 635 height 214
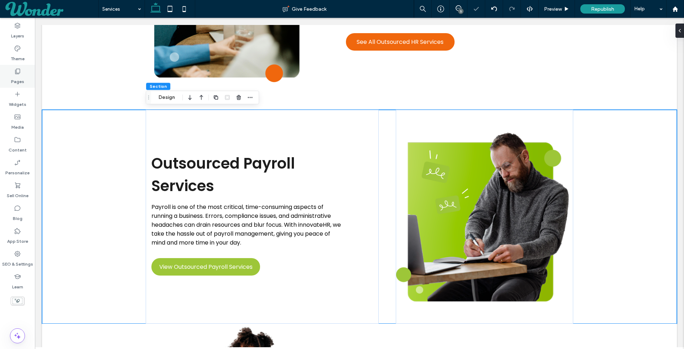
click at [17, 68] on icon at bounding box center [17, 71] width 7 height 7
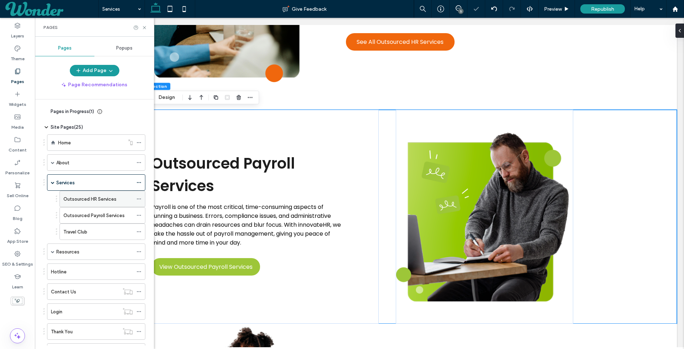
click at [92, 195] on label "Outsourced HR Services" at bounding box center [89, 199] width 53 height 12
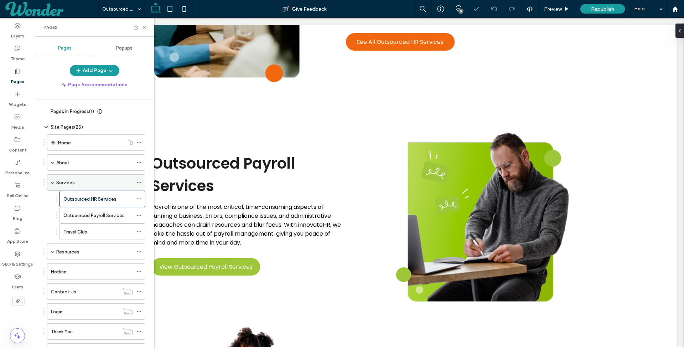
click at [83, 182] on div "Services" at bounding box center [94, 182] width 77 height 7
click at [145, 27] on icon at bounding box center [144, 27] width 5 height 5
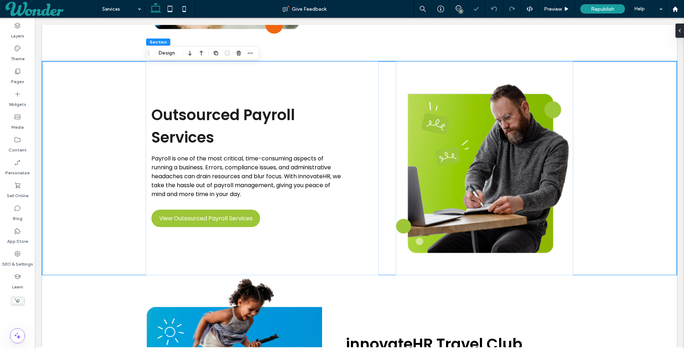
click at [46, 7] on span at bounding box center [51, 9] width 93 height 14
